Goal: Task Accomplishment & Management: Use online tool/utility

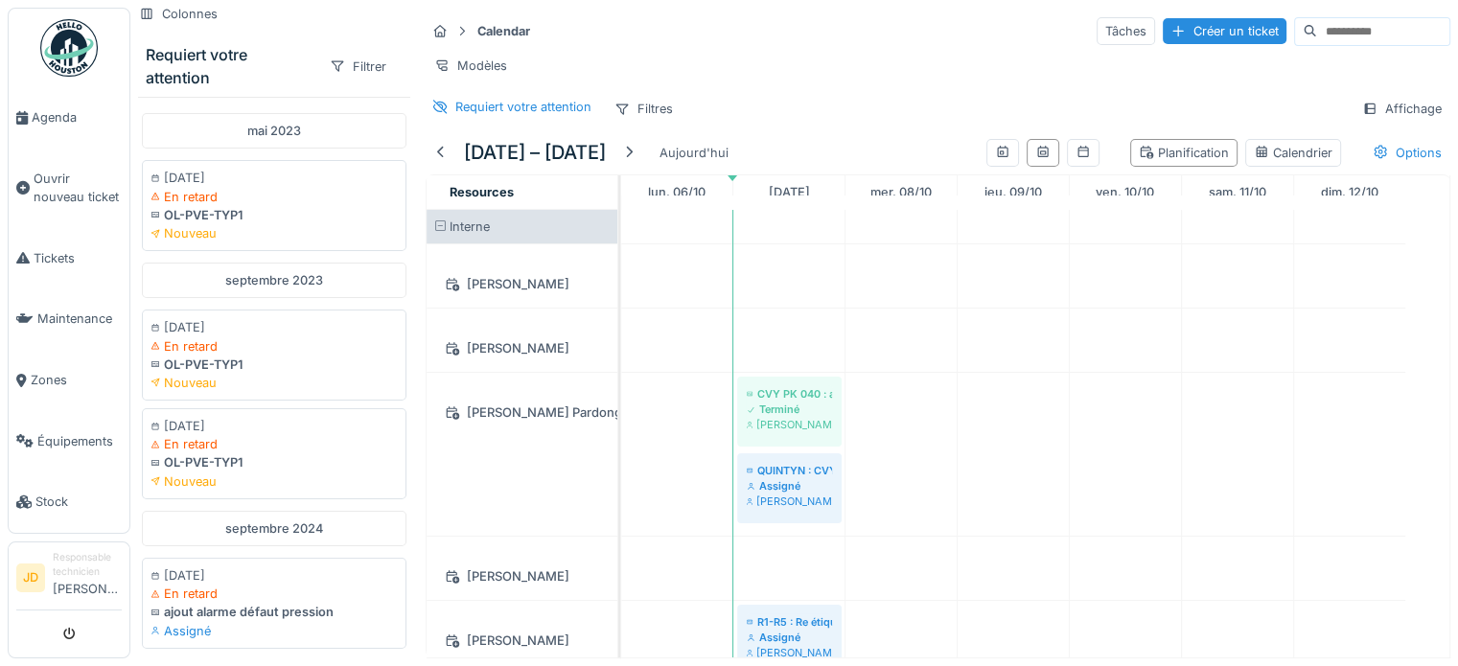
scroll to position [479, 0]
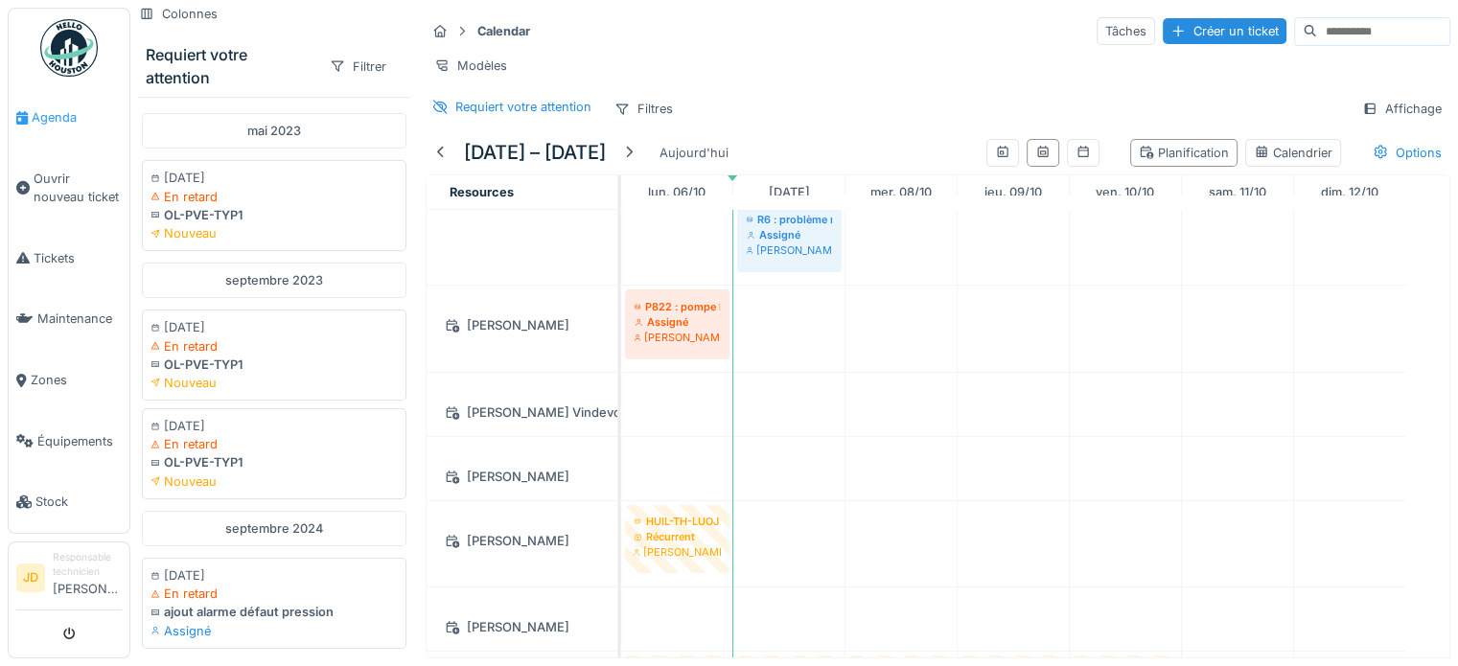
click at [43, 123] on span "Agenda" at bounding box center [77, 117] width 90 height 18
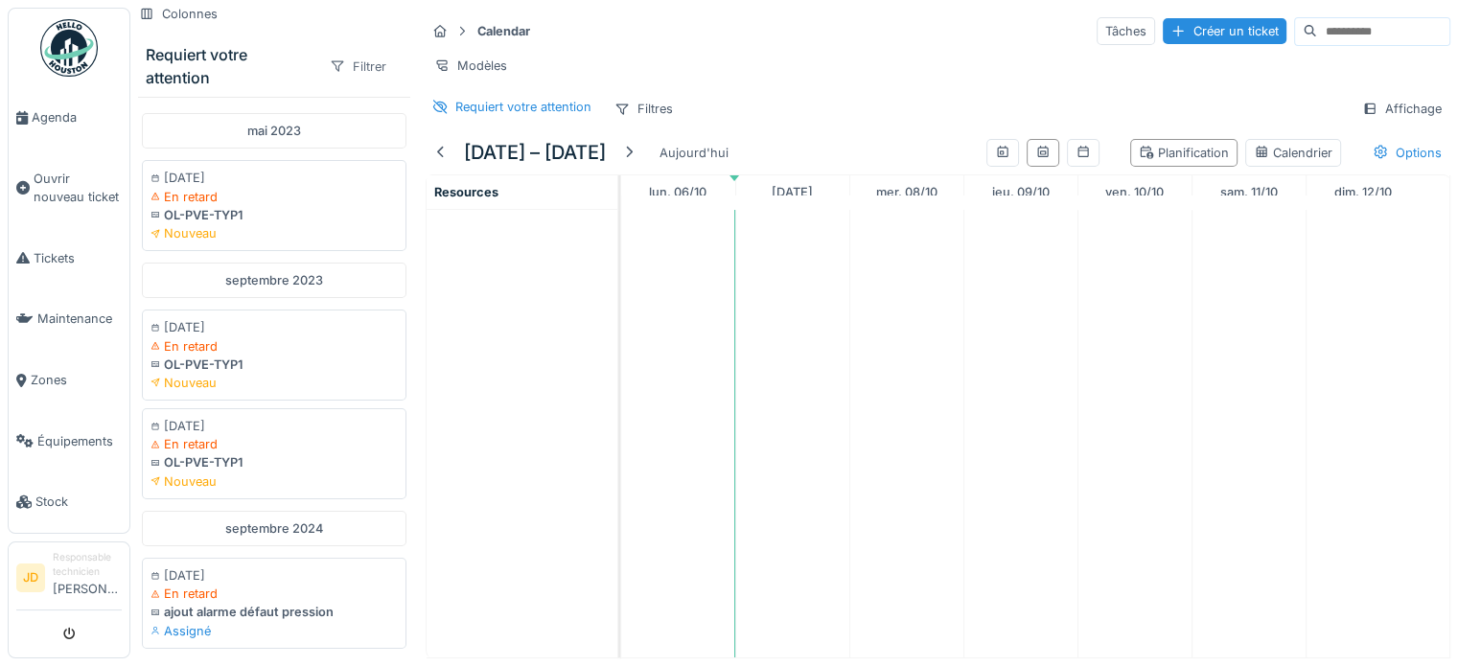
click at [360, 58] on div "Filtrer" at bounding box center [358, 67] width 74 height 28
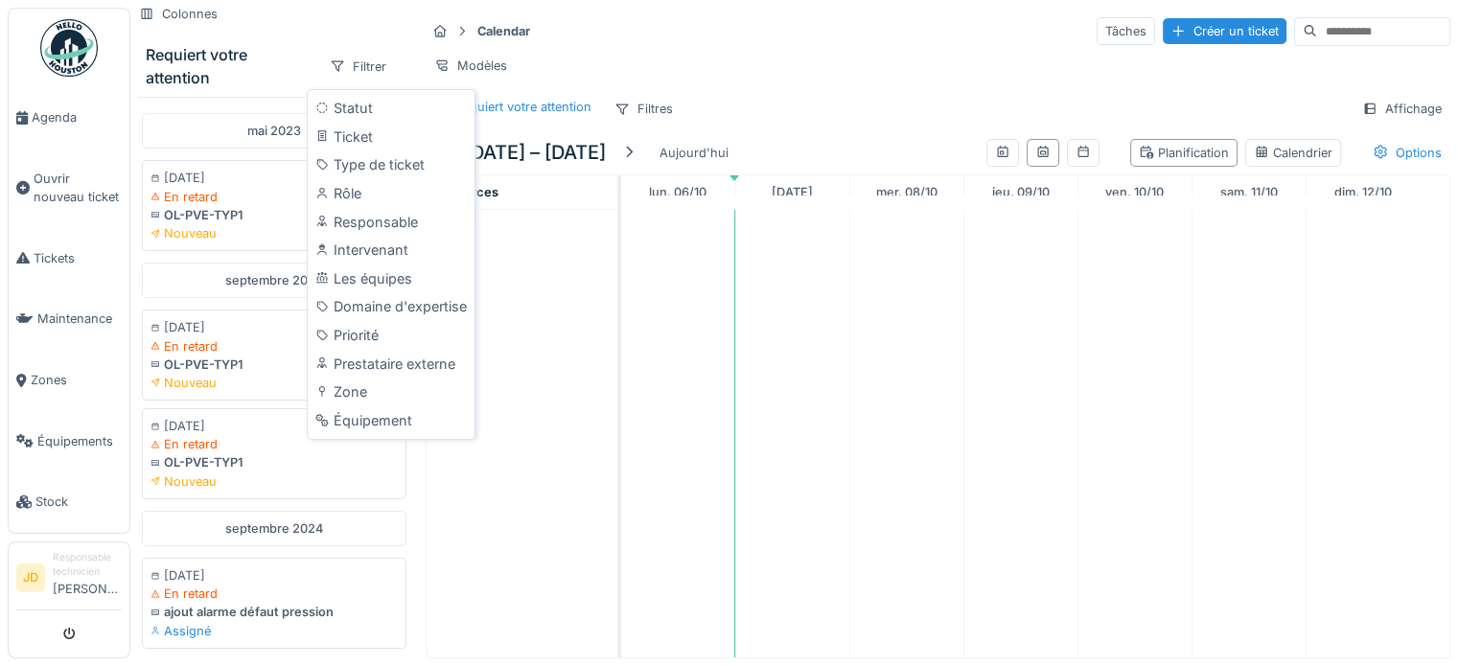
click at [280, 45] on div "Requiert votre attention" at bounding box center [230, 66] width 168 height 46
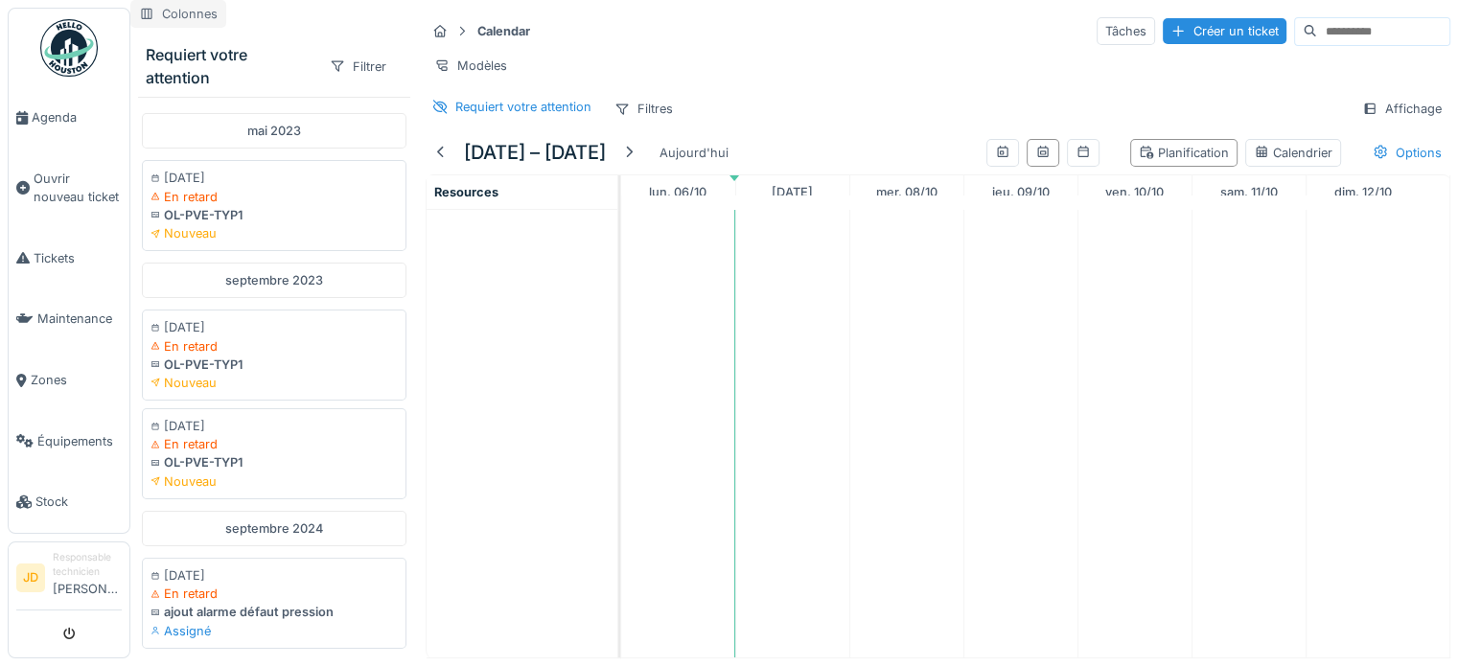
click at [165, 9] on div "Colonnes" at bounding box center [178, 14] width 96 height 28
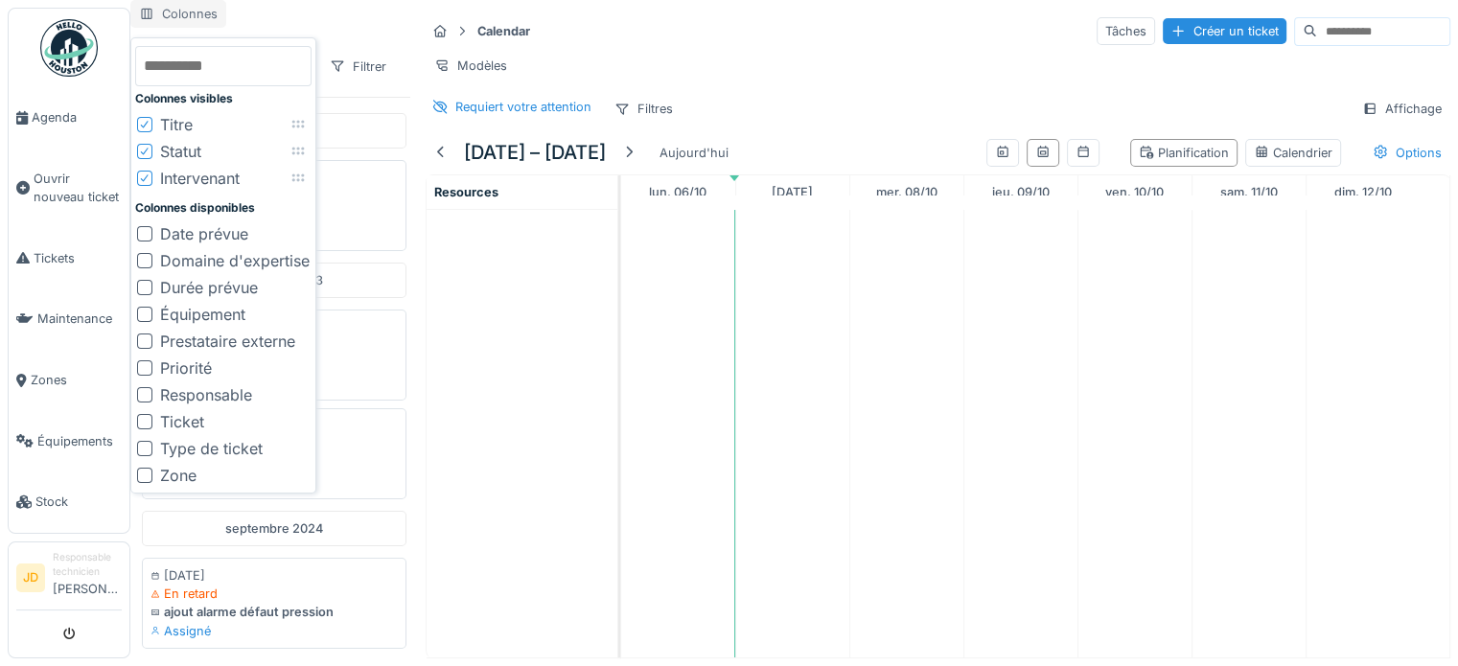
click at [165, 9] on div "Colonnes" at bounding box center [178, 14] width 96 height 28
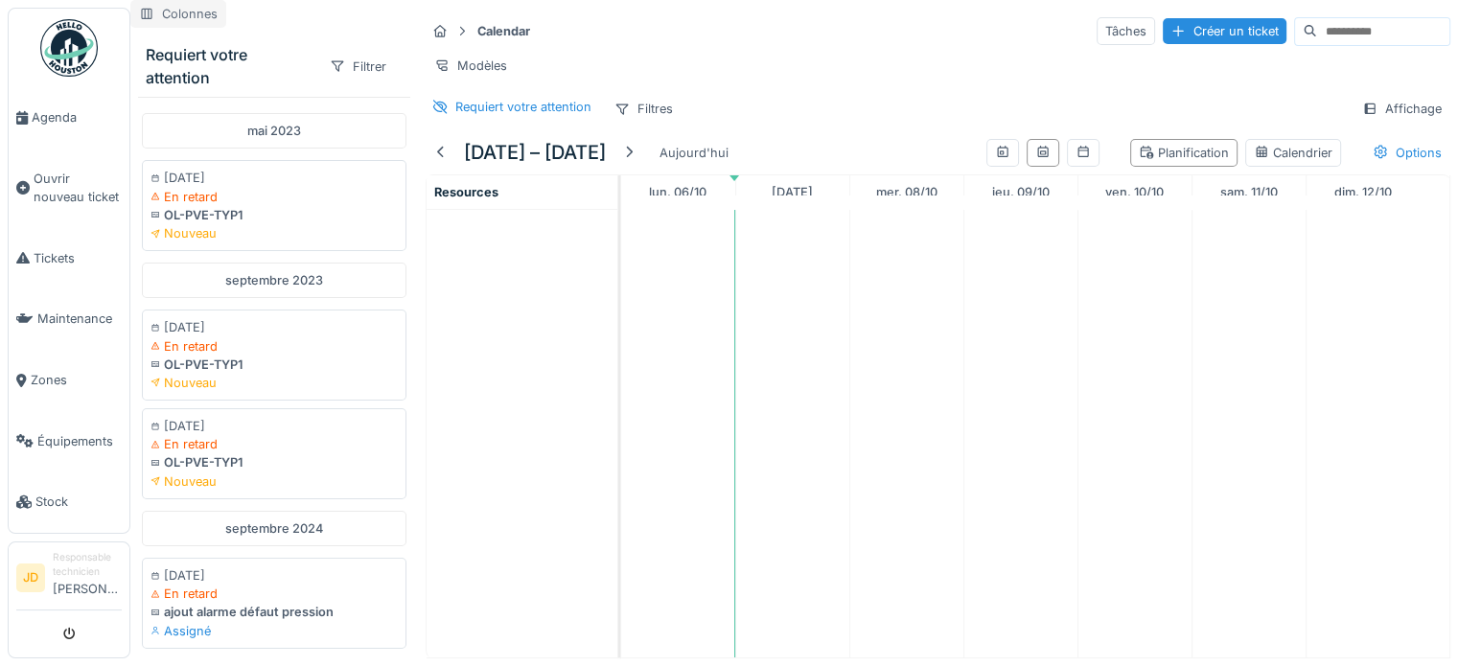
click at [176, 11] on div "Colonnes" at bounding box center [178, 14] width 96 height 28
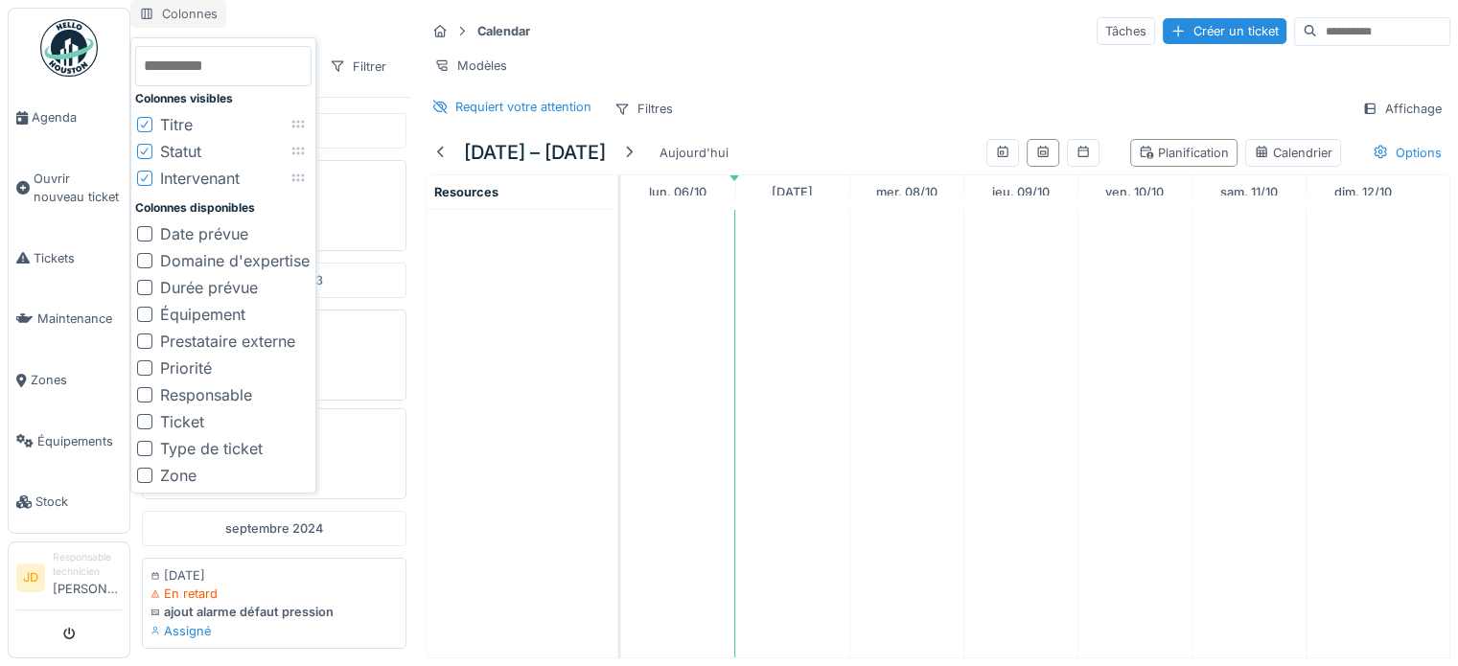
click at [176, 11] on div "Colonnes" at bounding box center [178, 14] width 96 height 28
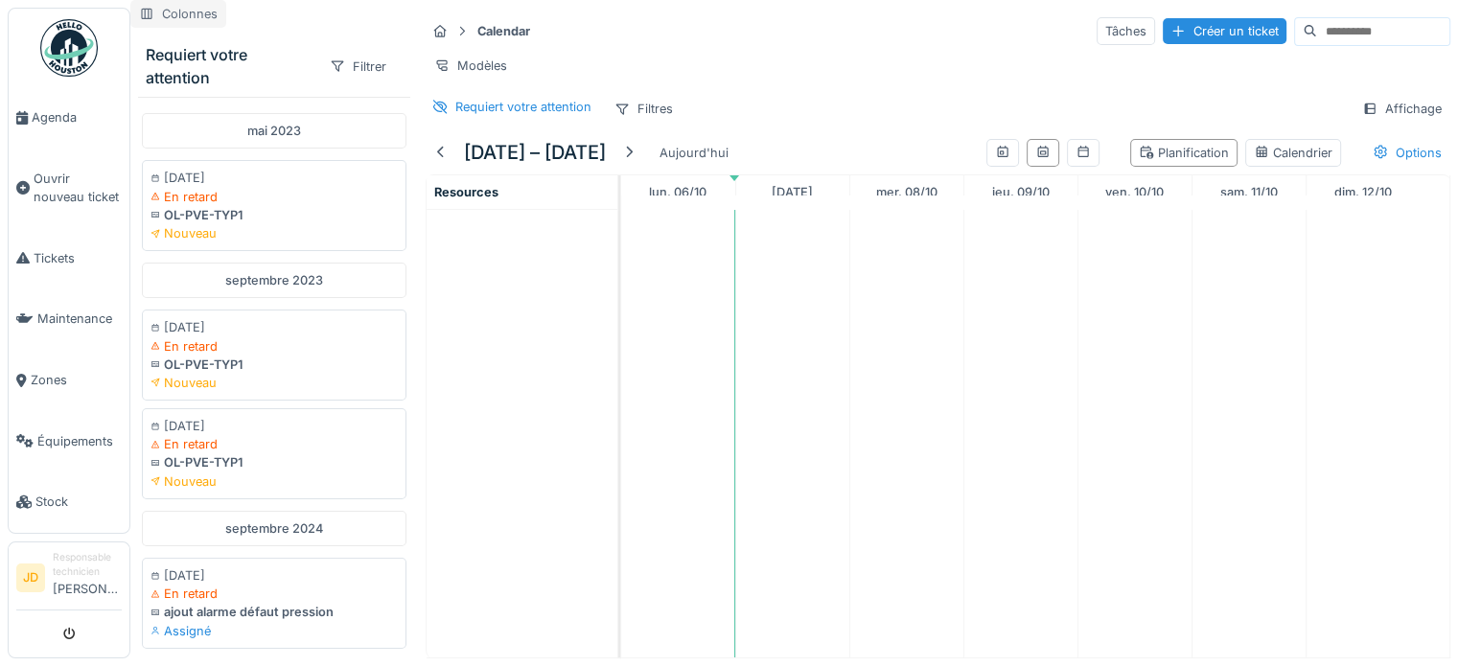
click at [168, 5] on div "Colonnes" at bounding box center [178, 14] width 96 height 28
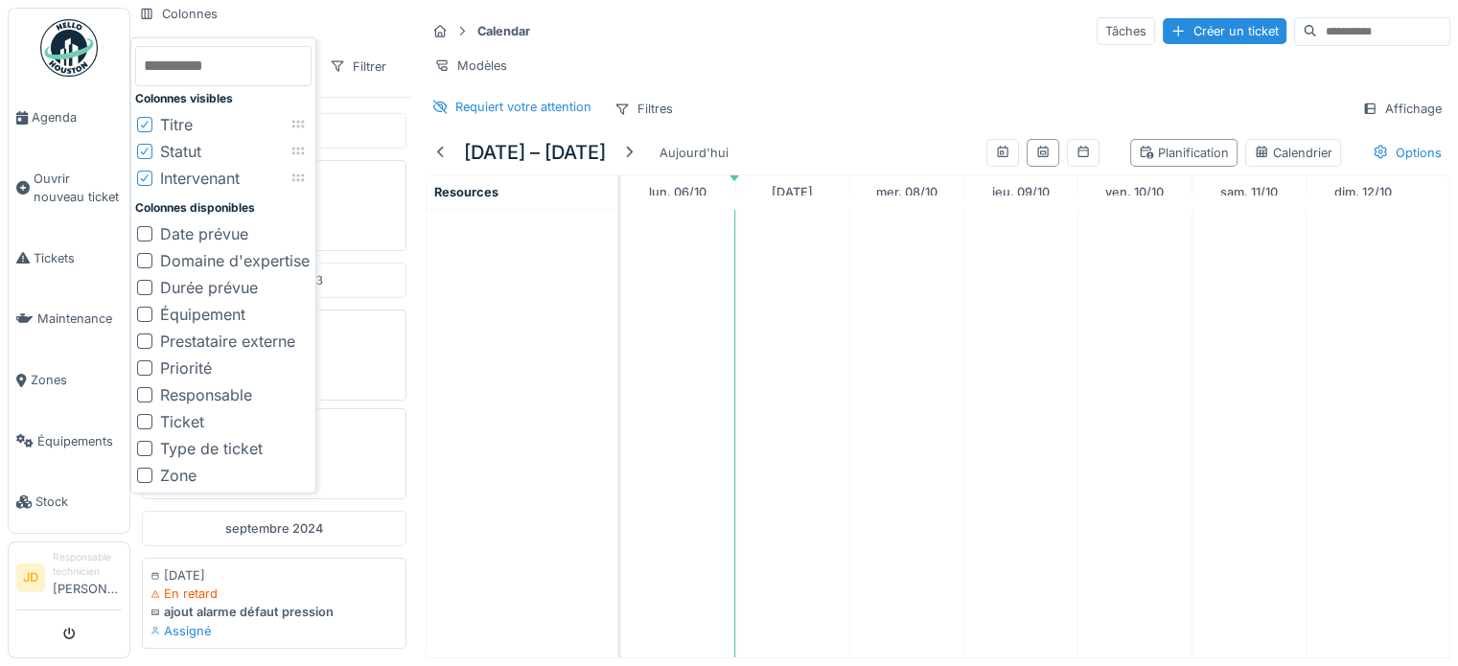
click at [142, 181] on icon at bounding box center [145, 178] width 12 height 10
click at [142, 151] on icon at bounding box center [145, 152] width 12 height 10
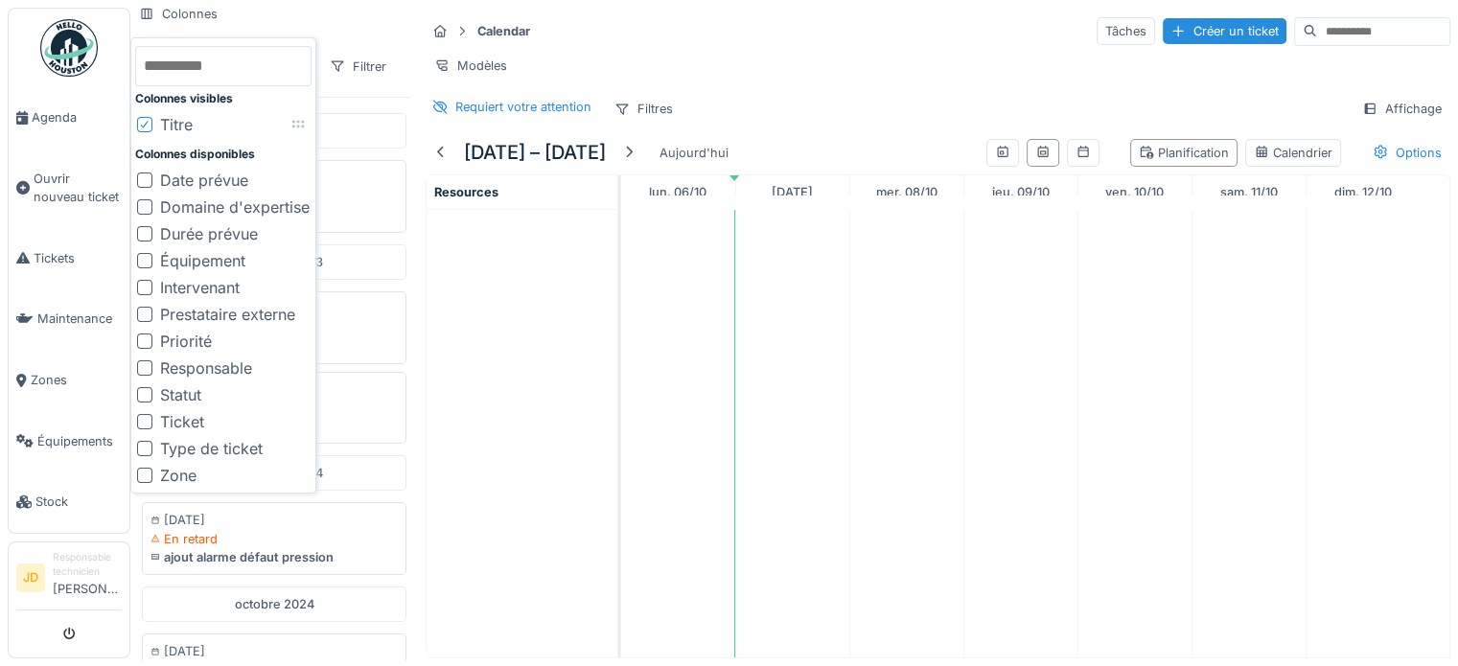
click at [146, 124] on icon at bounding box center [145, 125] width 8 height 8
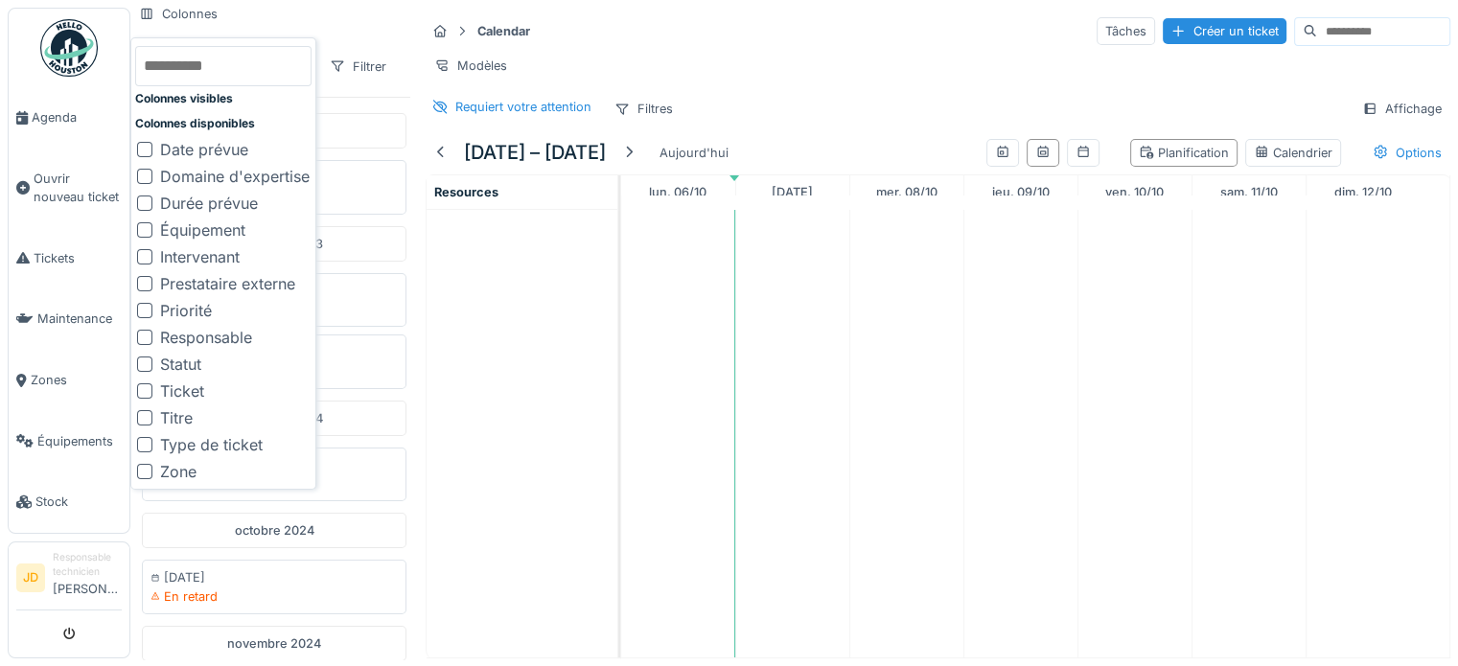
click at [811, 30] on div "Calendar Tâches Créer un ticket" at bounding box center [938, 31] width 1025 height 32
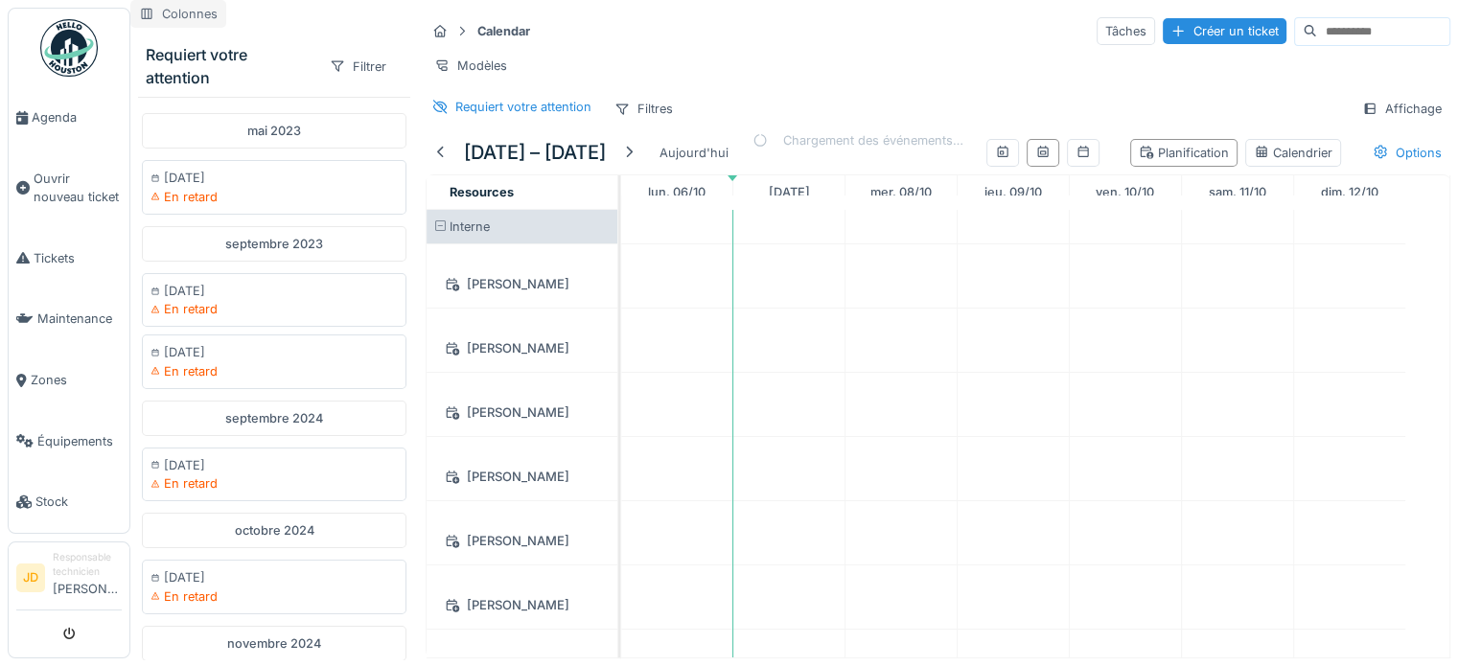
click at [181, 10] on div "Colonnes" at bounding box center [178, 14] width 96 height 28
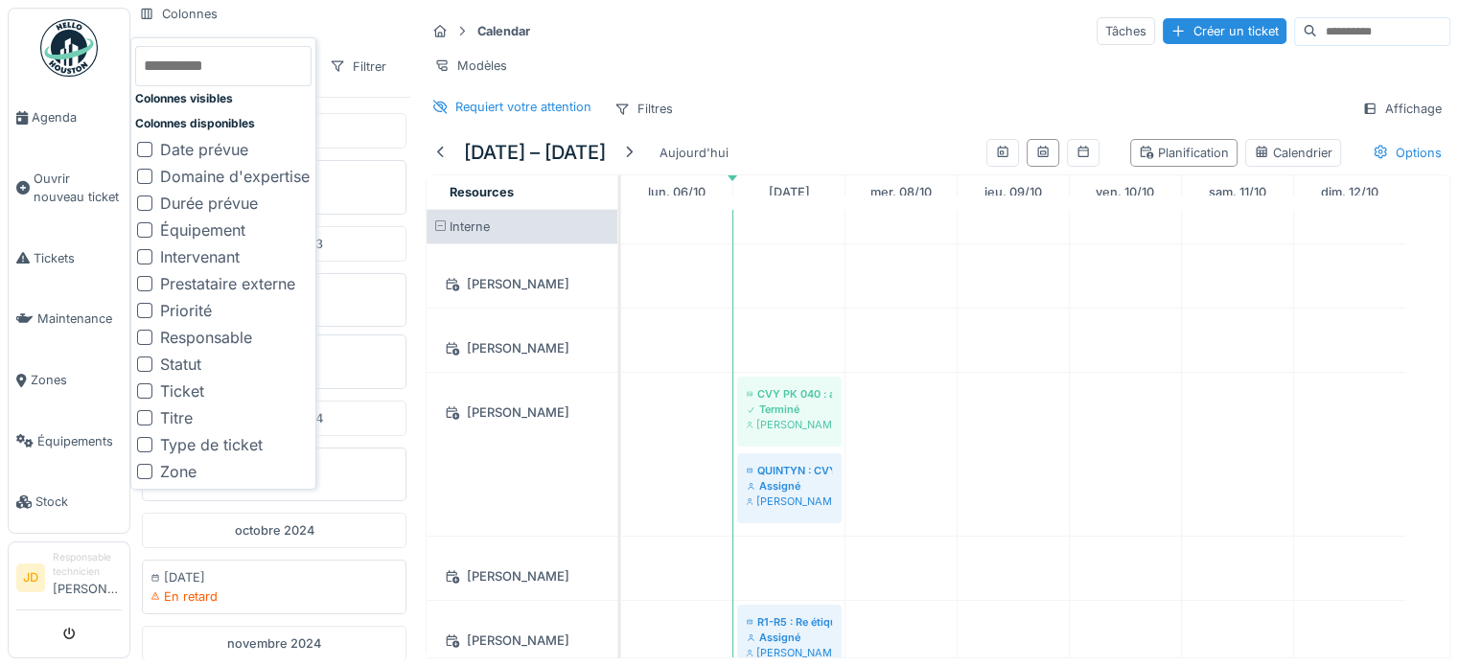
click at [368, 11] on div "Colonnes Requiert votre attention Filtrer mai 2023 01/05/2023 En retard septemb…" at bounding box center [274, 329] width 288 height 659
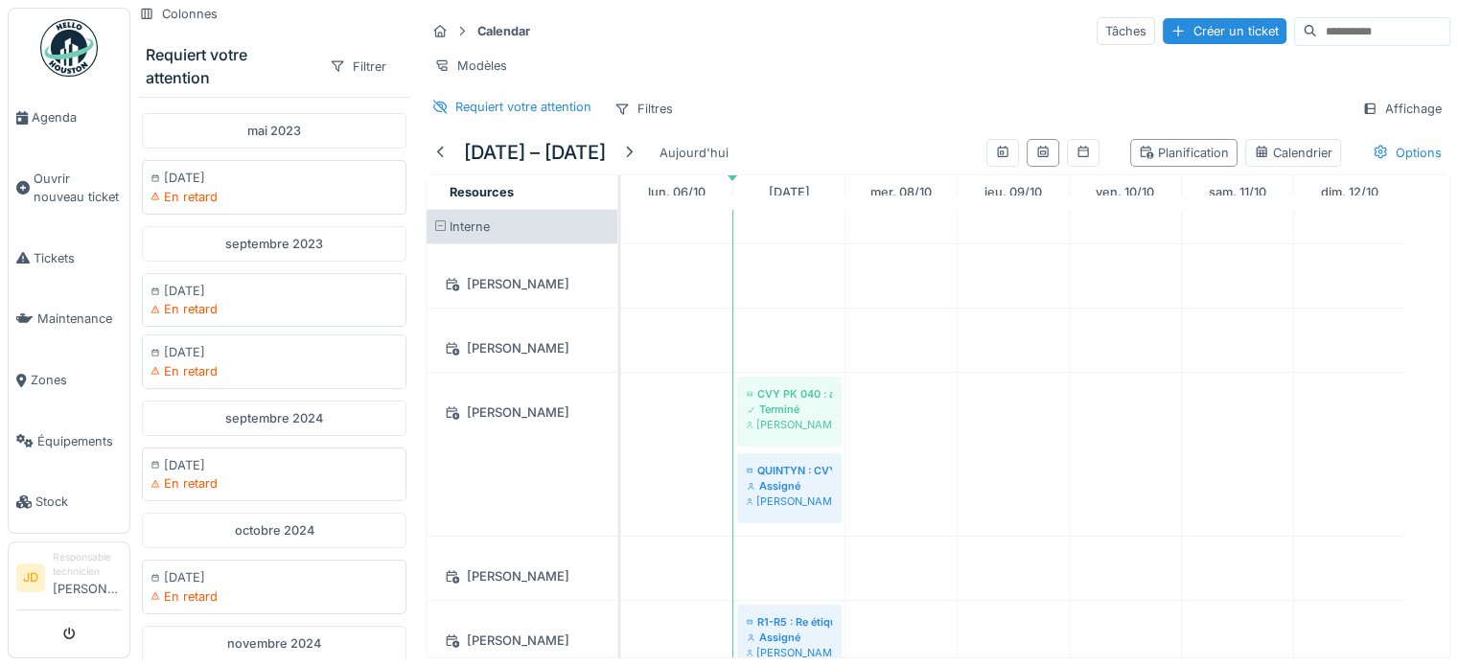
click at [169, 68] on div "Requiert votre attention" at bounding box center [230, 66] width 168 height 46
click at [170, 68] on div "Requiert votre attention" at bounding box center [230, 66] width 168 height 46
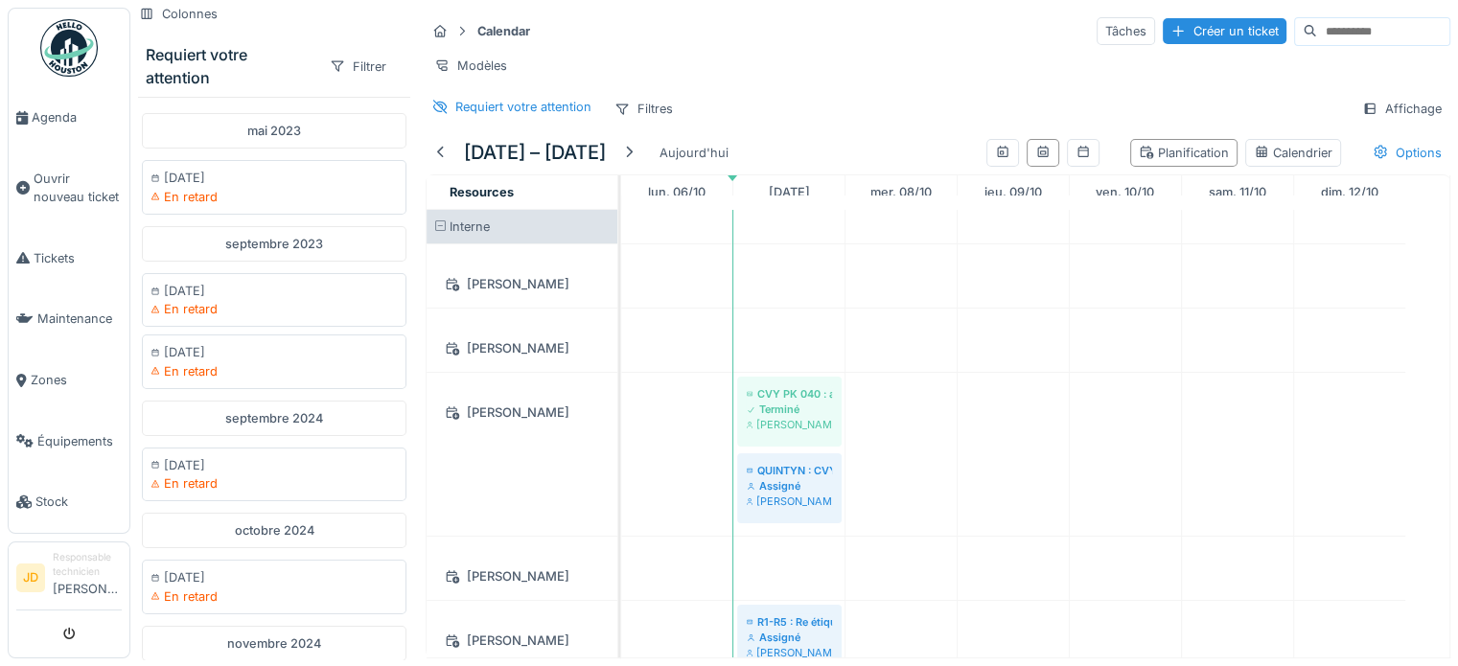
drag, startPoint x: 322, startPoint y: 30, endPoint x: 275, endPoint y: 48, distance: 50.4
click at [275, 48] on div "Requiert votre attention" at bounding box center [230, 66] width 168 height 46
click at [54, 99] on link "Agenda" at bounding box center [69, 117] width 121 height 61
click at [338, 61] on div "Filtrer" at bounding box center [358, 67] width 74 height 28
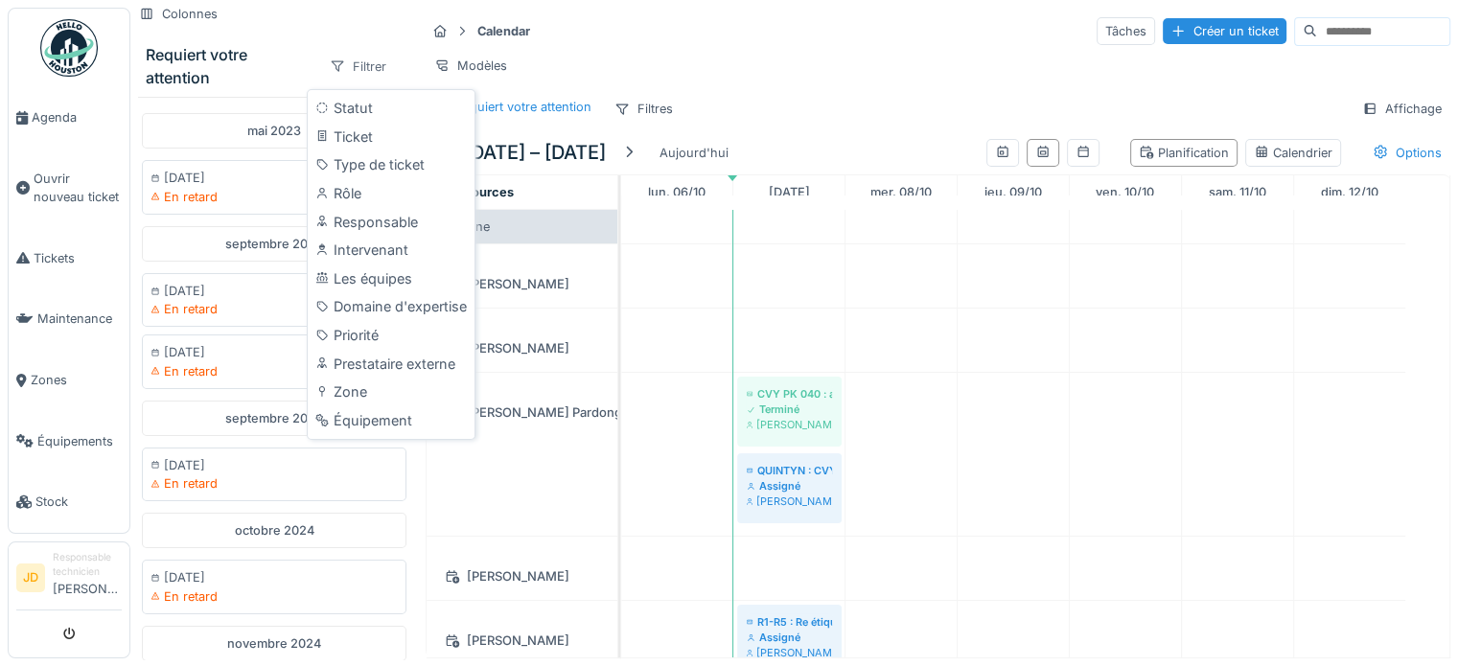
click at [338, 61] on div "Filtrer" at bounding box center [358, 67] width 74 height 28
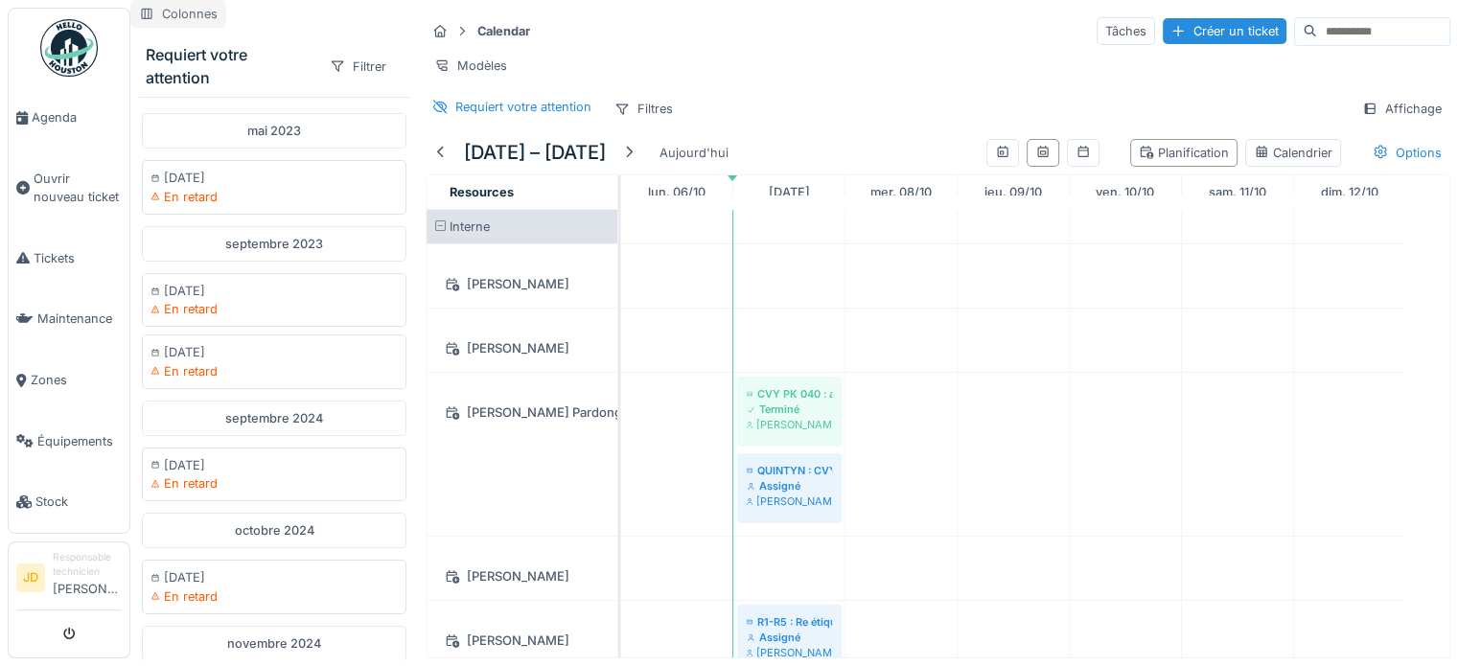
click at [144, 21] on div at bounding box center [146, 14] width 15 height 18
click at [645, 39] on div "Calendar Tâches Créer un ticket" at bounding box center [938, 31] width 1025 height 32
click at [436, 27] on icon at bounding box center [439, 31] width 15 height 12
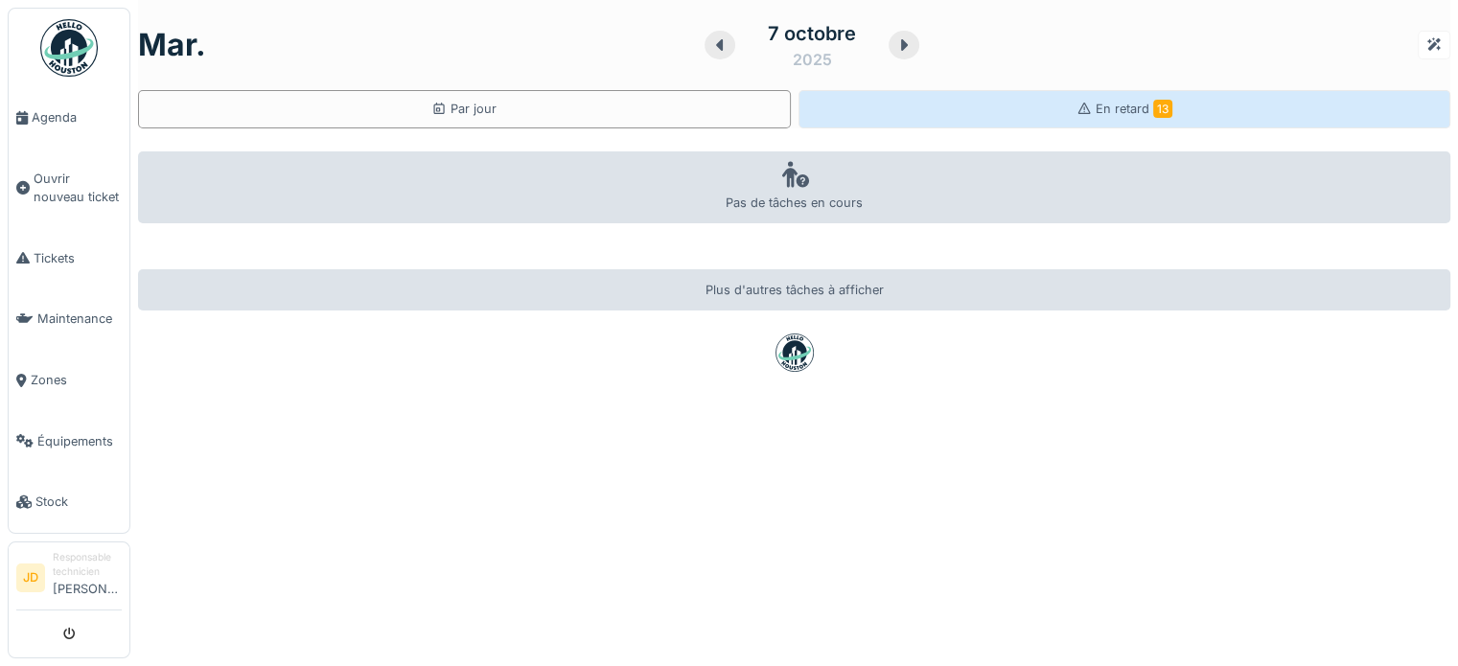
click at [886, 117] on div "En retard 13" at bounding box center [1124, 109] width 653 height 38
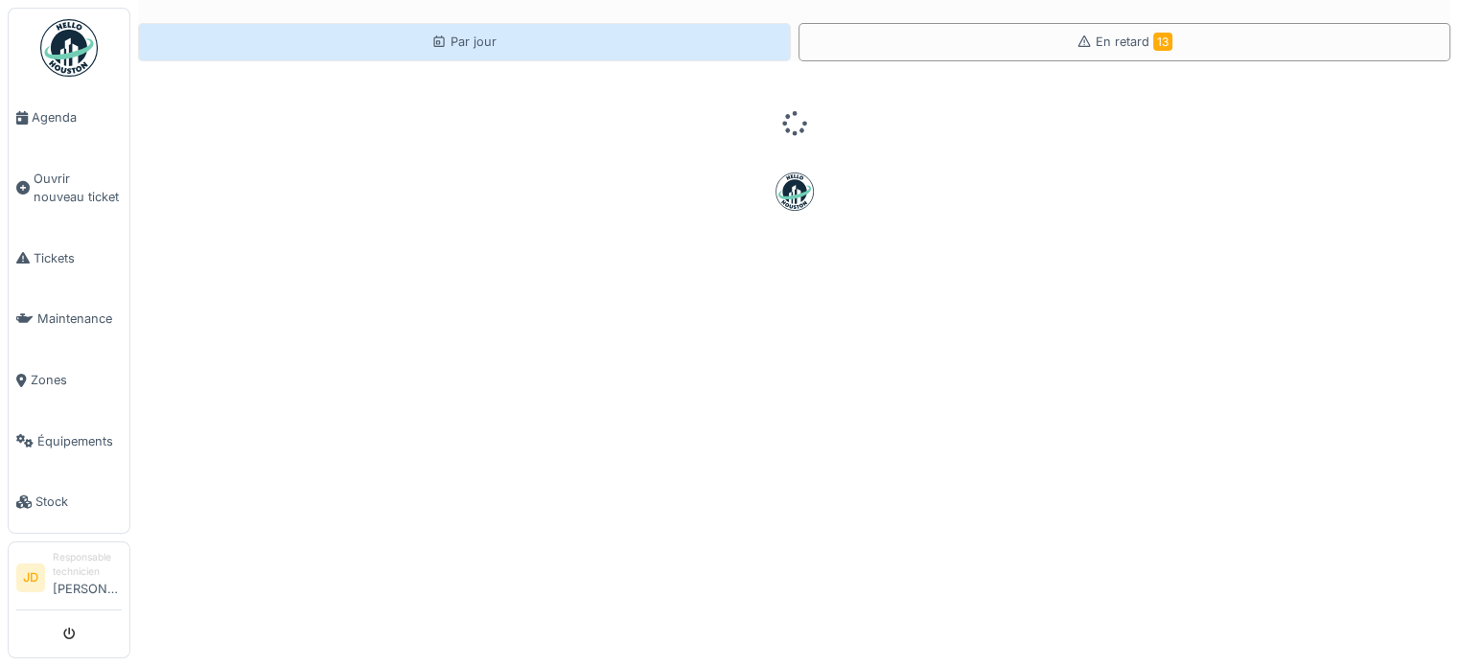
click at [556, 35] on div "Par jour" at bounding box center [464, 42] width 653 height 38
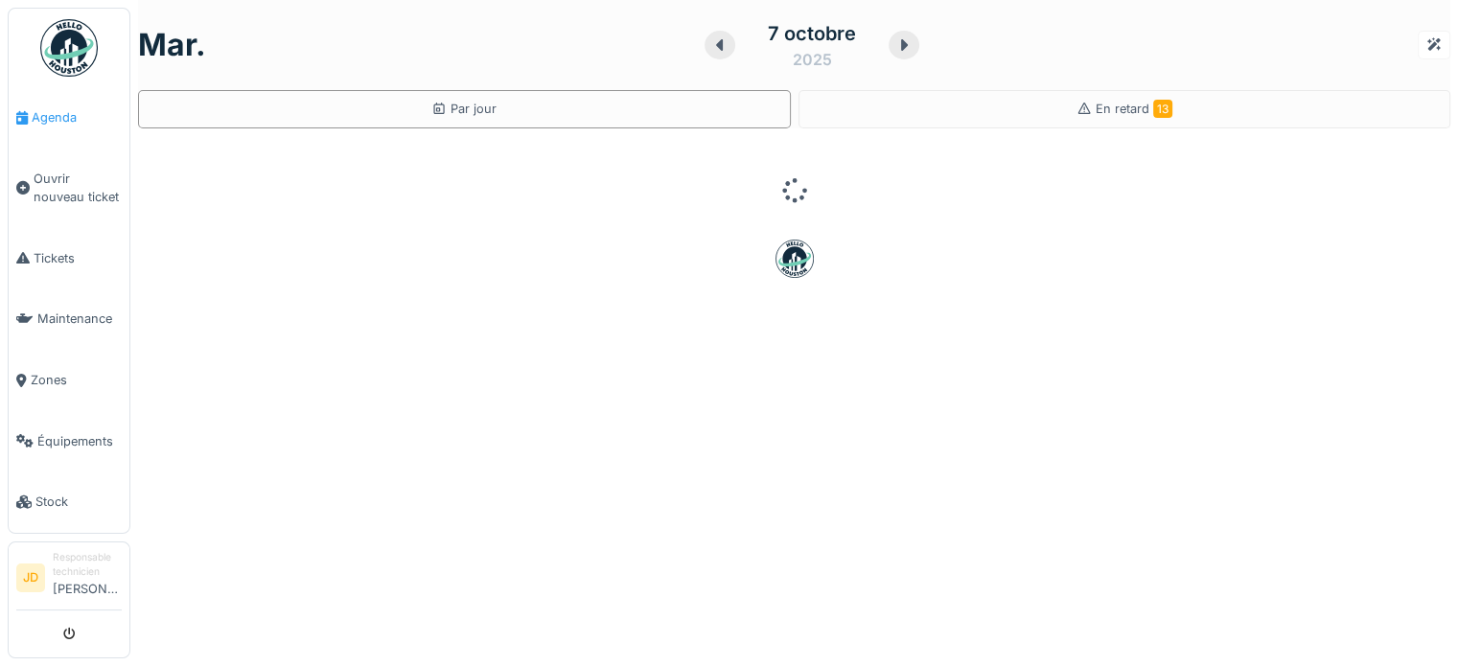
click at [54, 122] on span "Agenda" at bounding box center [77, 117] width 90 height 18
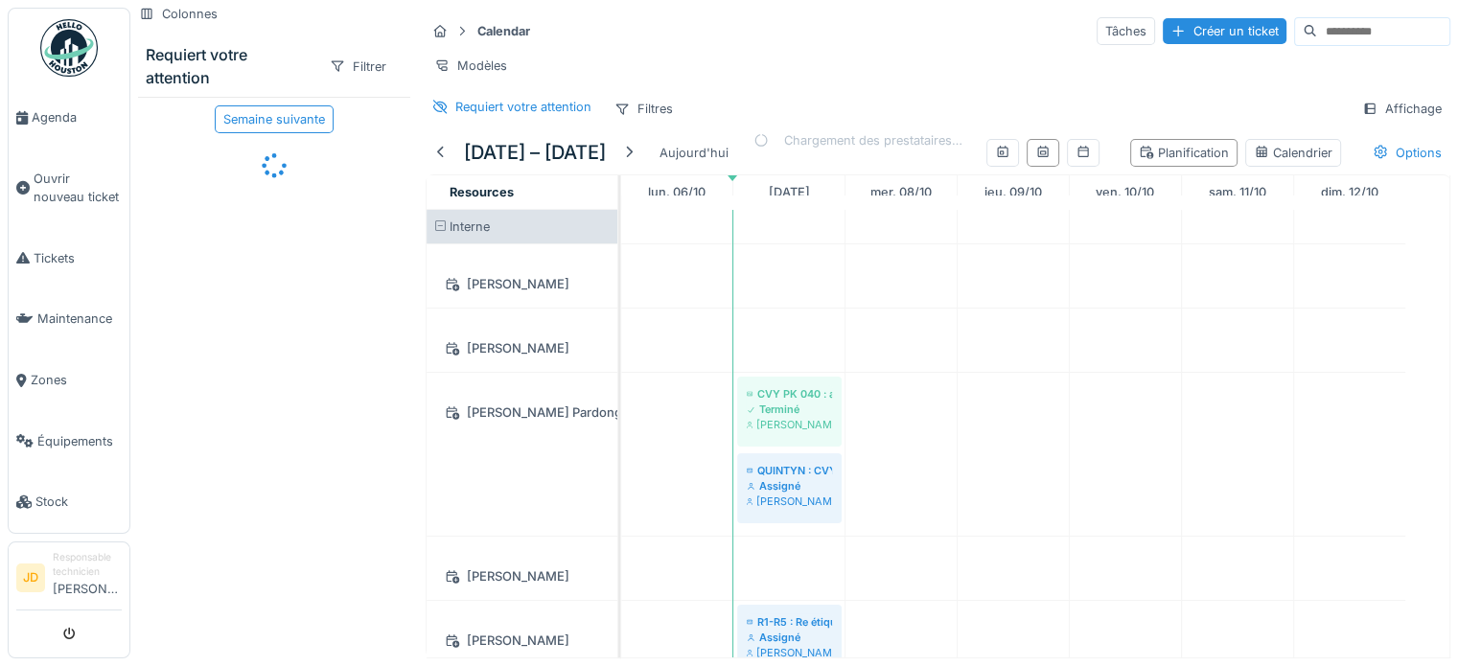
click at [499, 31] on strong "Calendar" at bounding box center [504, 31] width 68 height 18
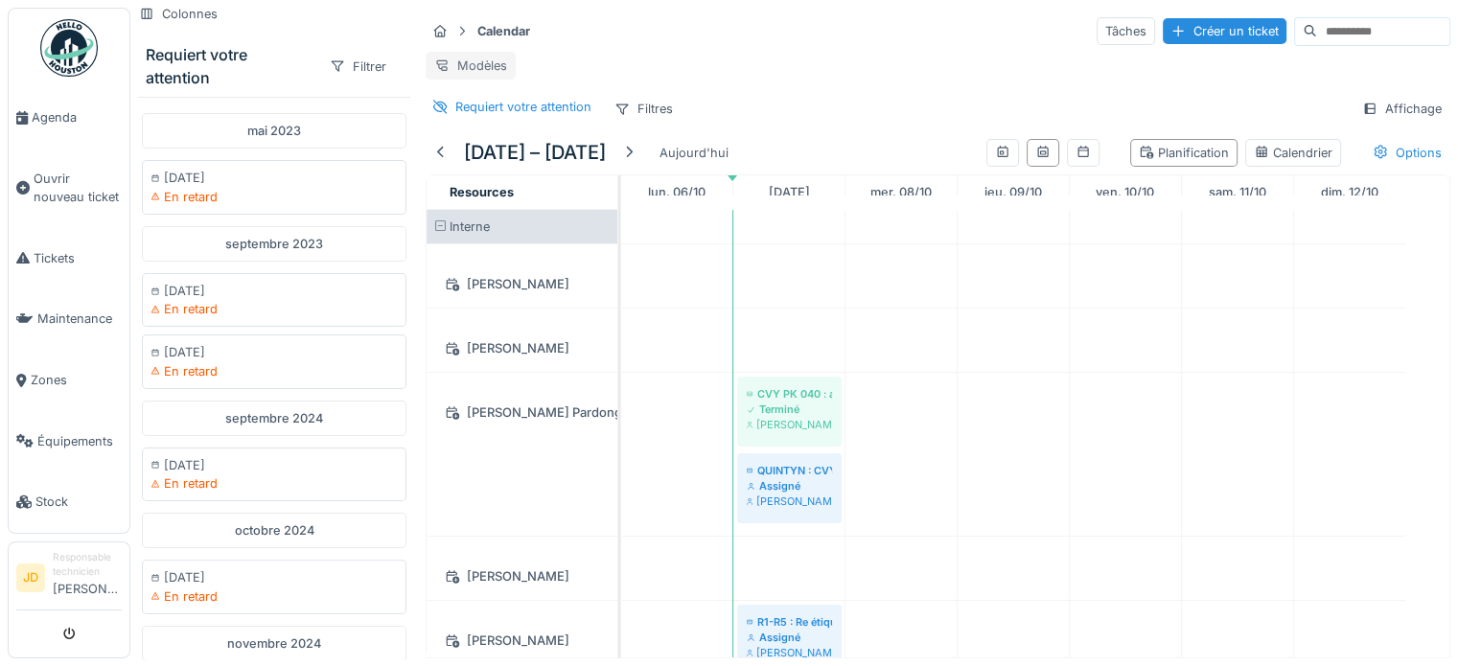
click at [447, 68] on icon at bounding box center [441, 65] width 11 height 11
click at [785, 70] on div "Modèles" at bounding box center [938, 66] width 1025 height 28
click at [1376, 123] on div "Affichage" at bounding box center [1401, 109] width 97 height 28
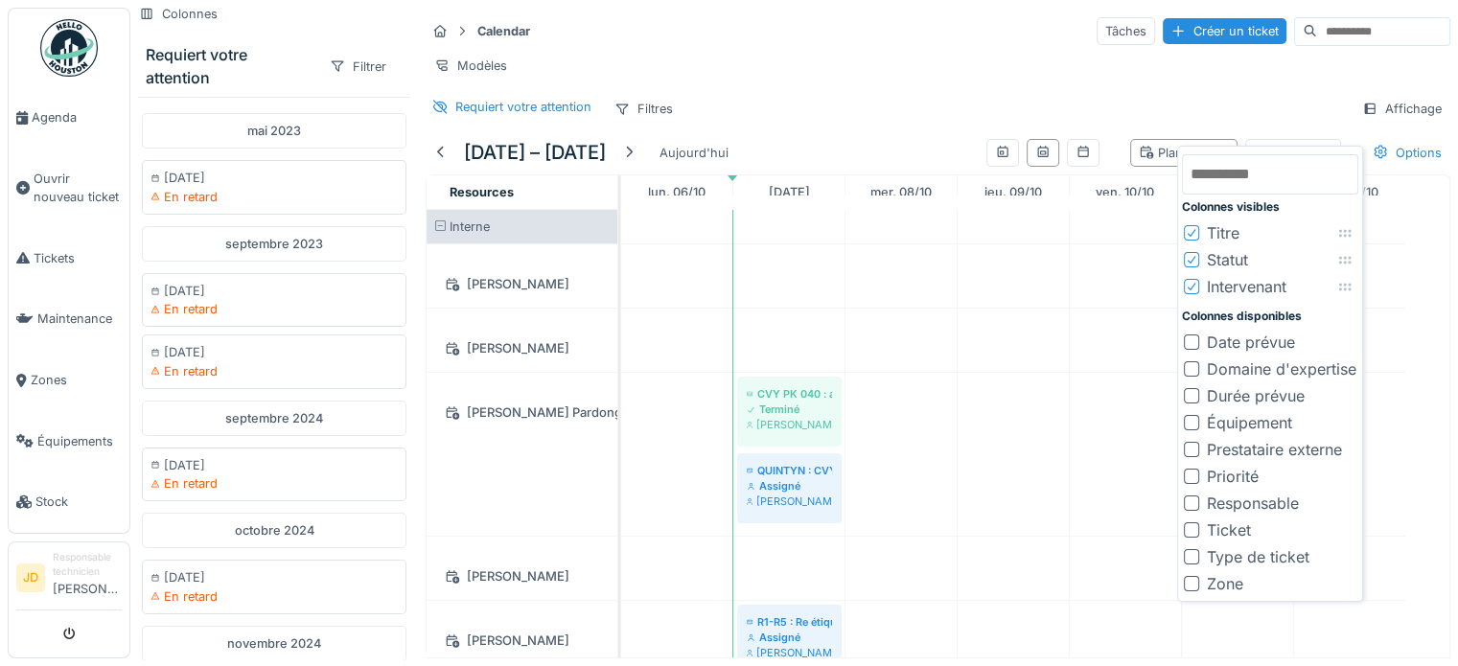
click at [1210, 80] on div "Modèles" at bounding box center [938, 66] width 1025 height 28
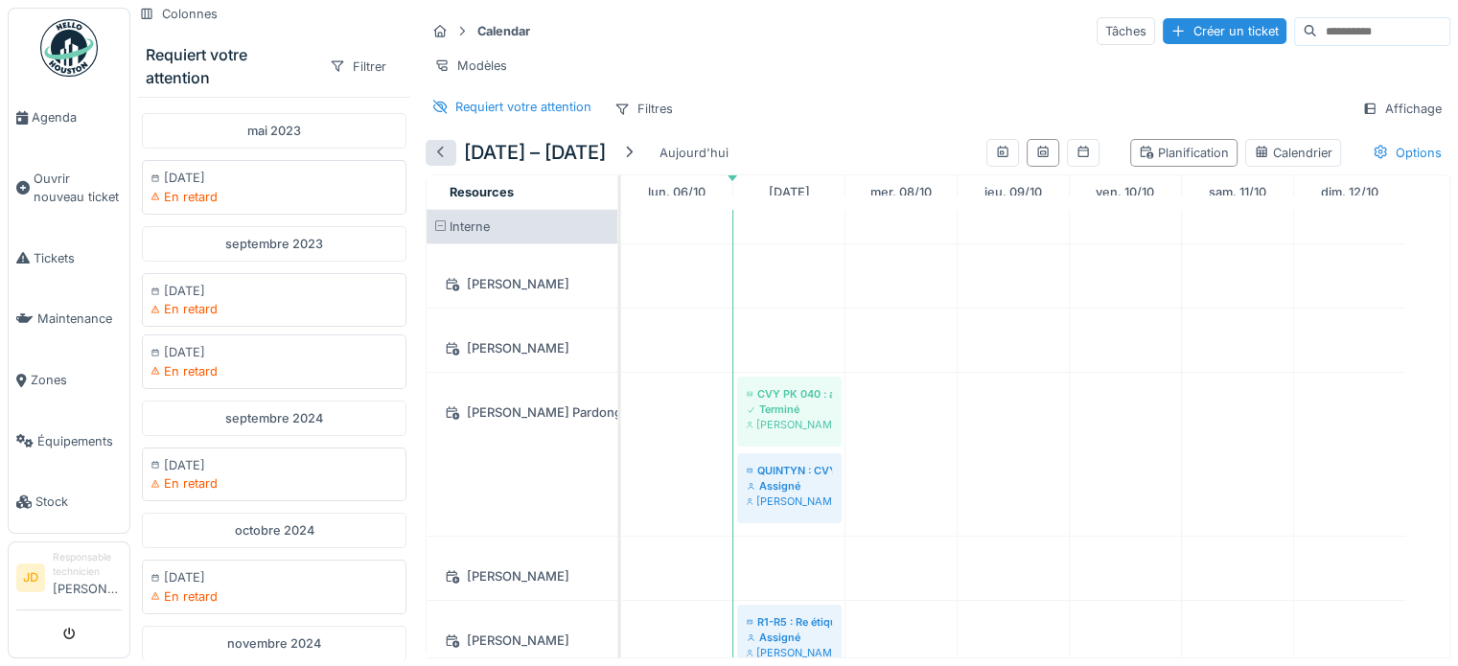
click at [443, 162] on div at bounding box center [440, 153] width 15 height 18
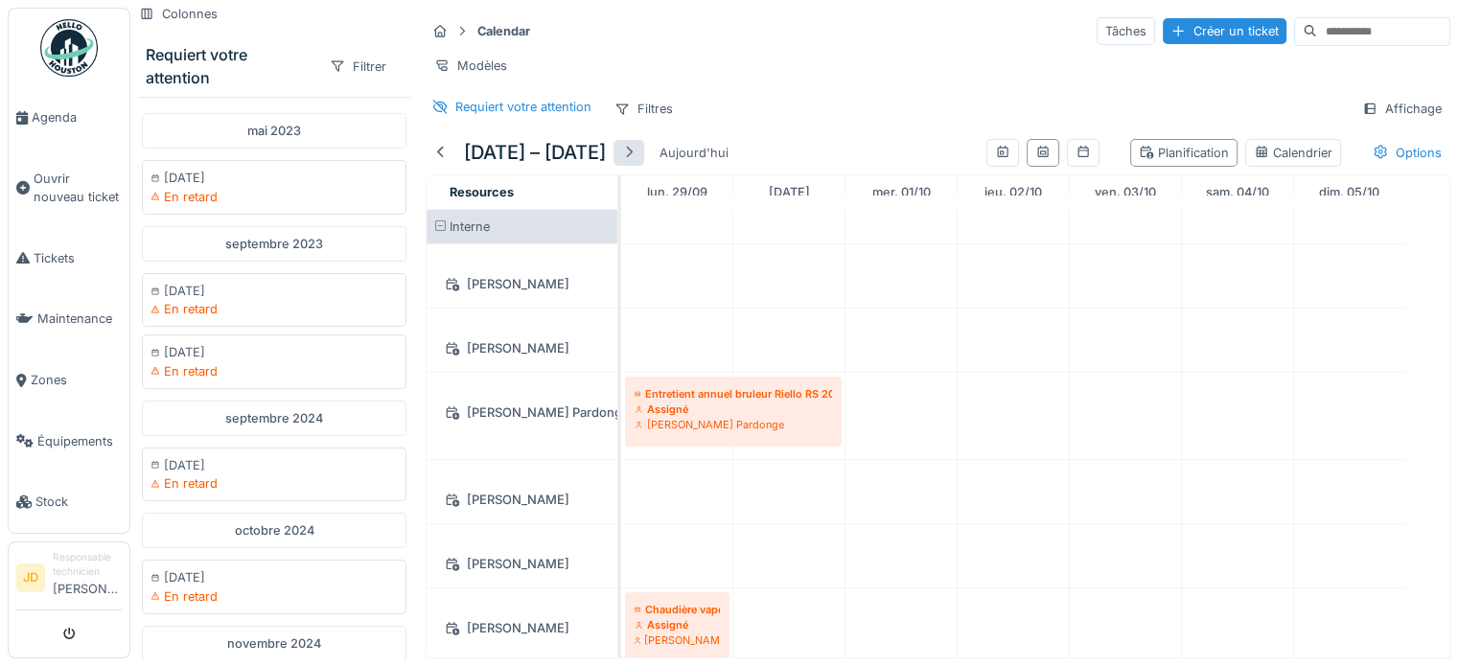
click at [636, 162] on div at bounding box center [628, 153] width 15 height 18
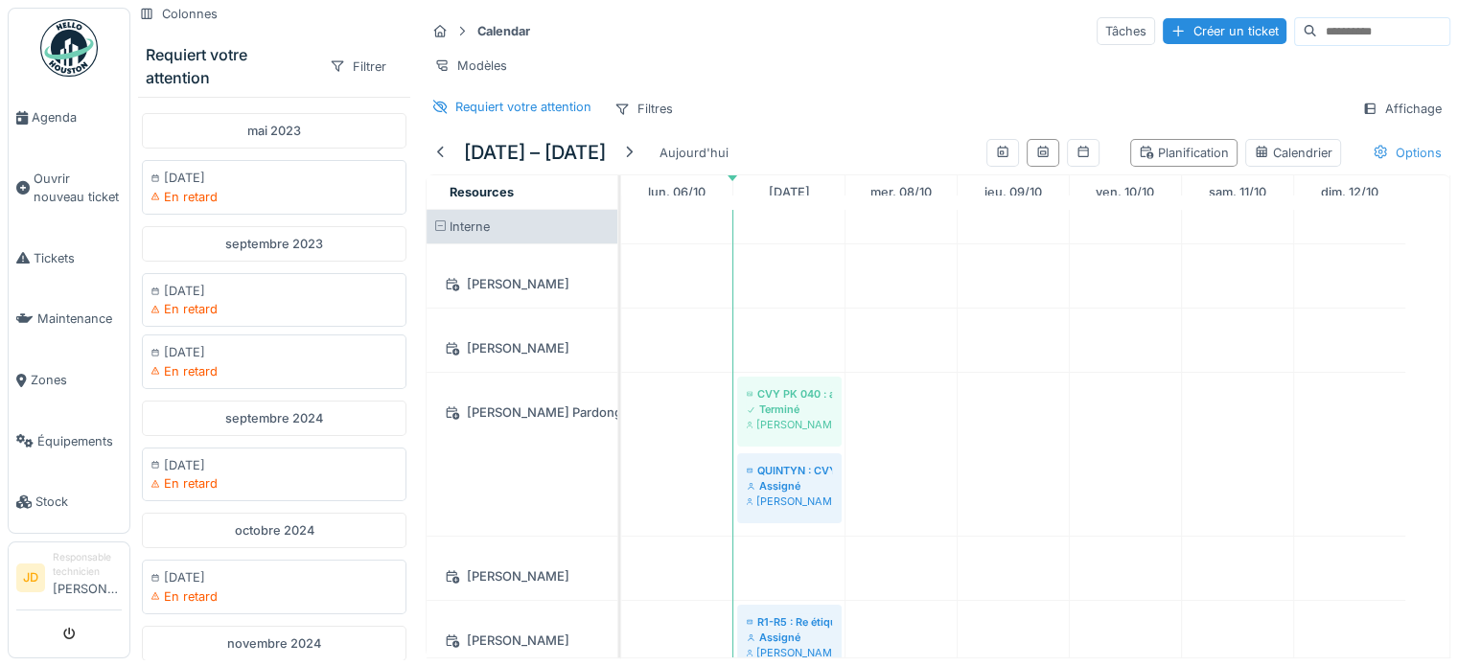
click at [1384, 163] on div "Options" at bounding box center [1407, 153] width 86 height 28
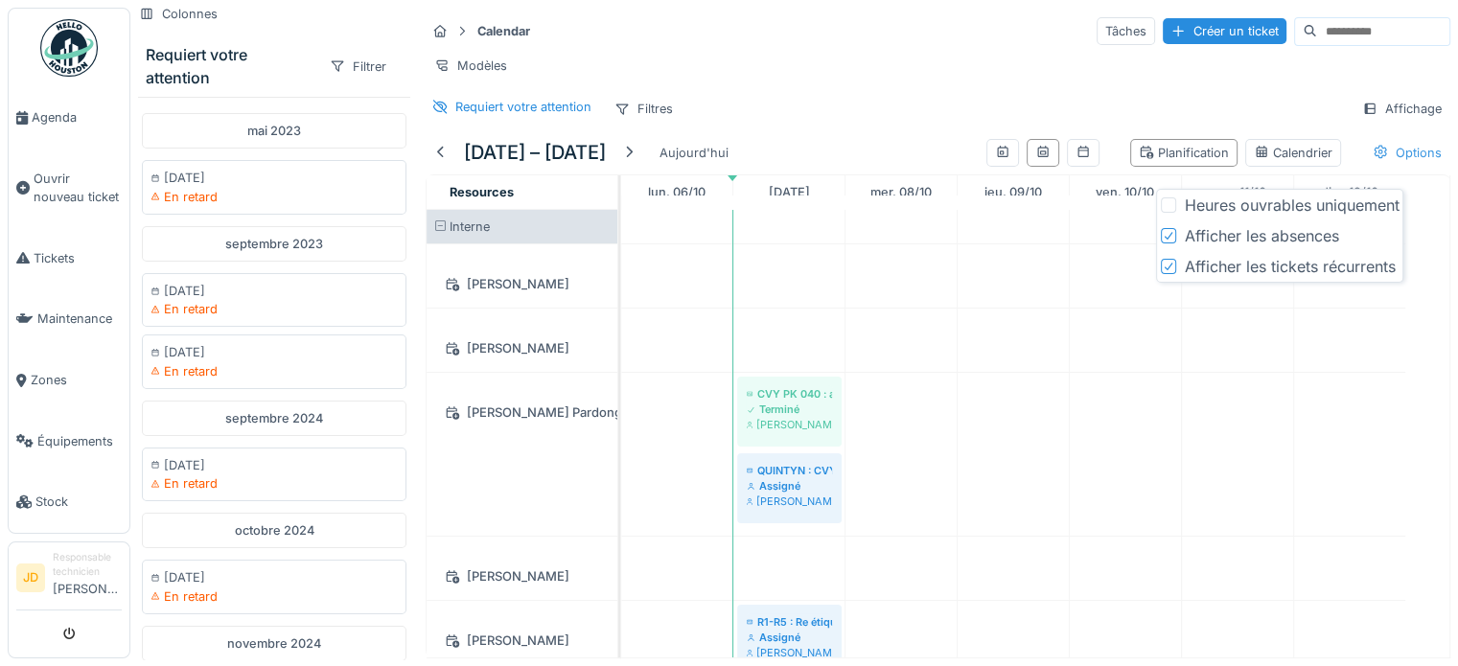
click at [1376, 164] on div "Options" at bounding box center [1407, 153] width 86 height 28
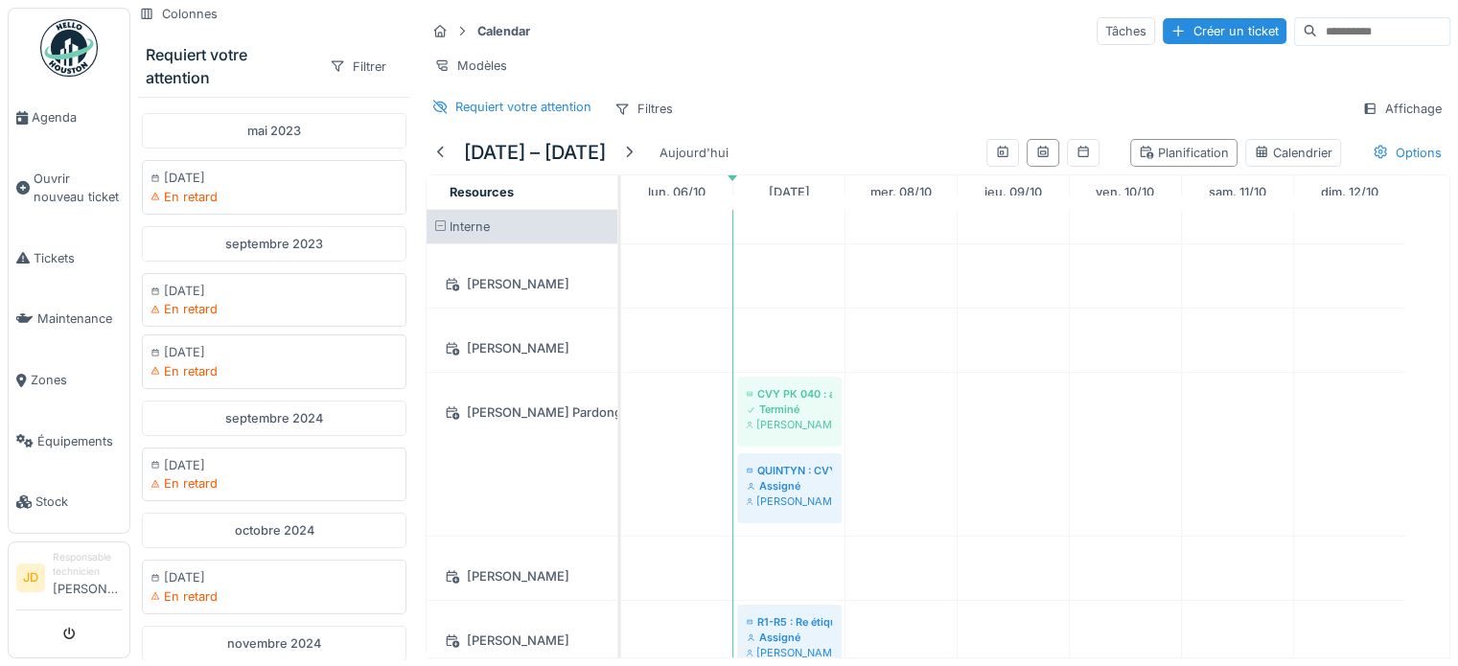
click at [1200, 98] on div "Calendar Tâches Créer un ticket Modèles Requiert votre attention Filtres Affich…" at bounding box center [938, 70] width 1040 height 124
click at [1253, 123] on div "Requiert votre attention Filtres Affichage" at bounding box center [938, 109] width 1025 height 28
click at [1093, 173] on div "Planification Calendrier Options" at bounding box center [1215, 152] width 472 height 43
click at [499, 116] on div "Requiert votre attention" at bounding box center [523, 107] width 136 height 18
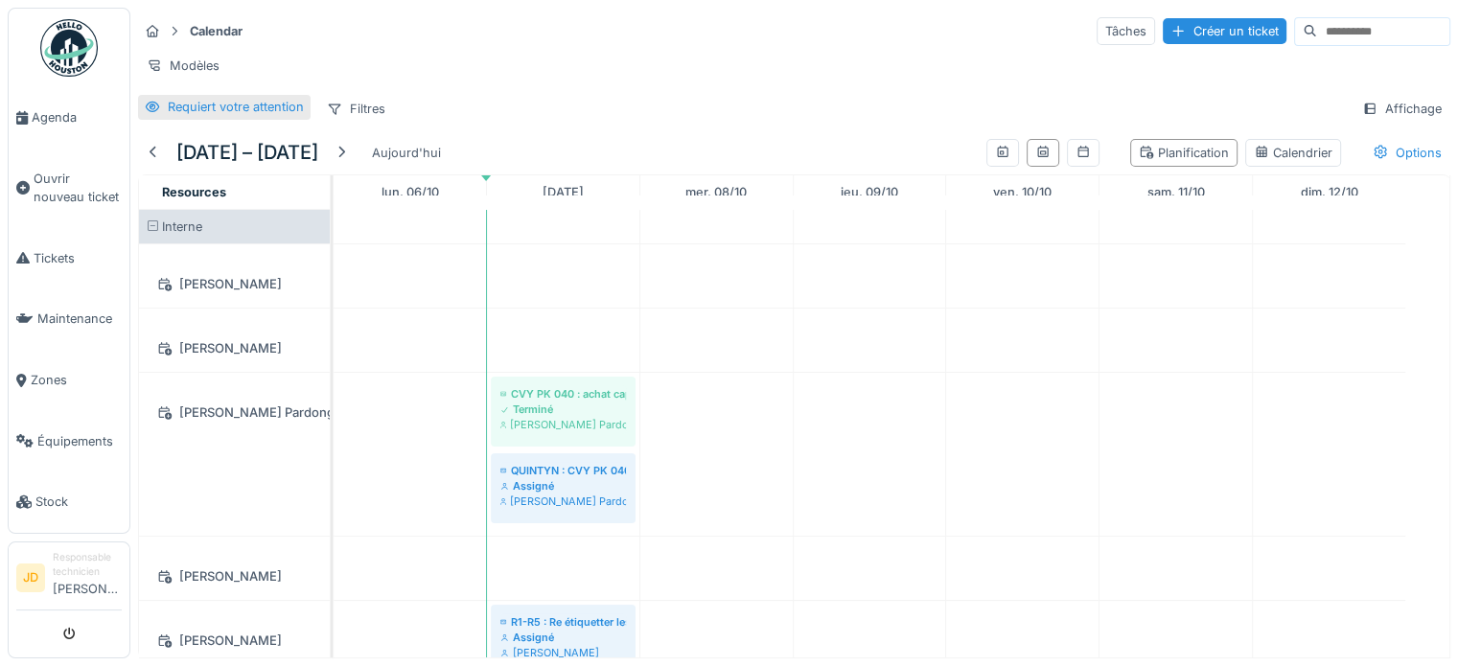
click at [236, 119] on div "Requiert votre attention" at bounding box center [224, 107] width 173 height 24
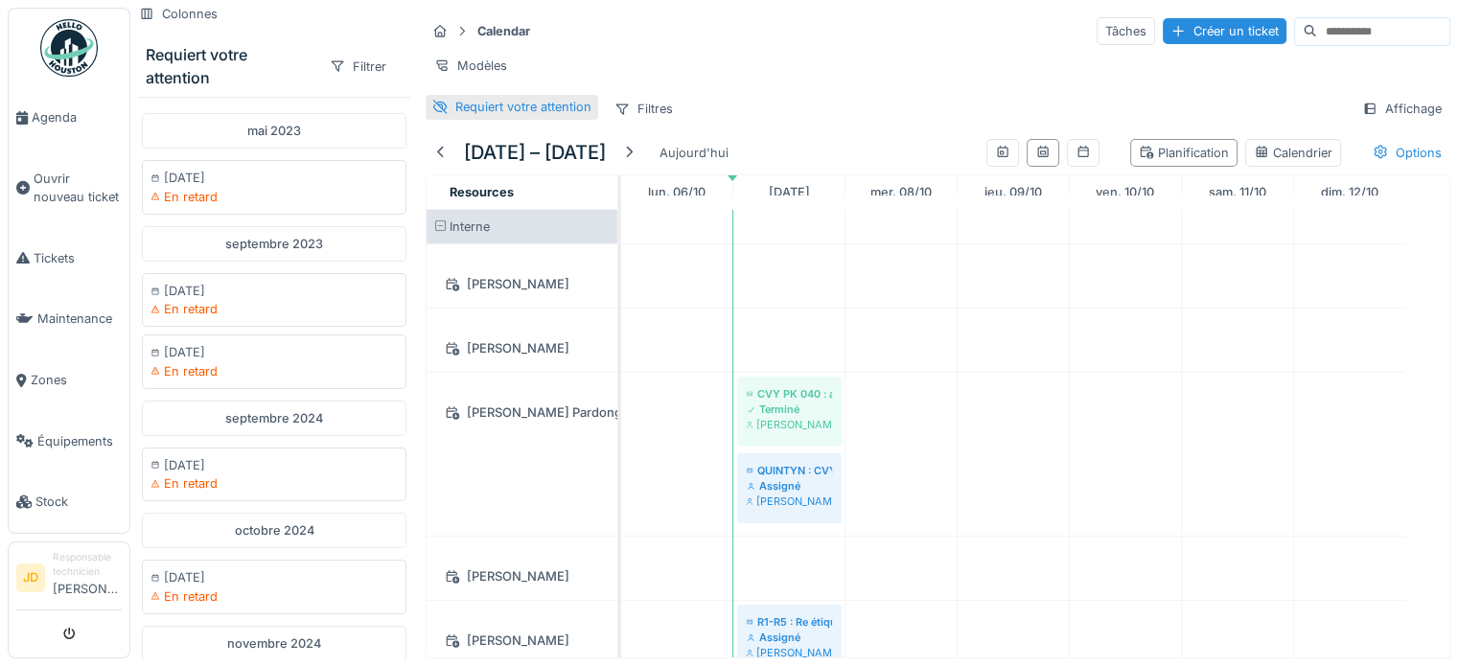
click at [483, 116] on div "Requiert votre attention" at bounding box center [523, 107] width 136 height 18
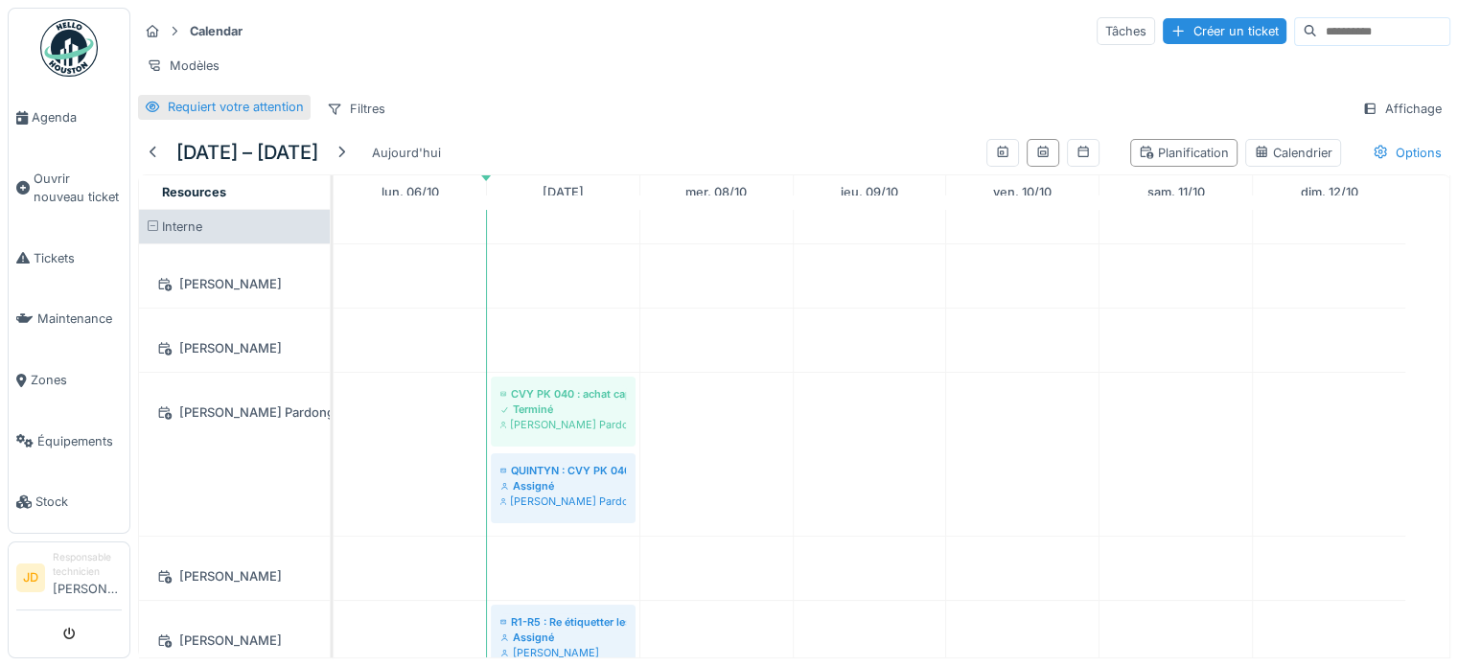
click at [280, 116] on div "Requiert votre attention" at bounding box center [236, 107] width 136 height 18
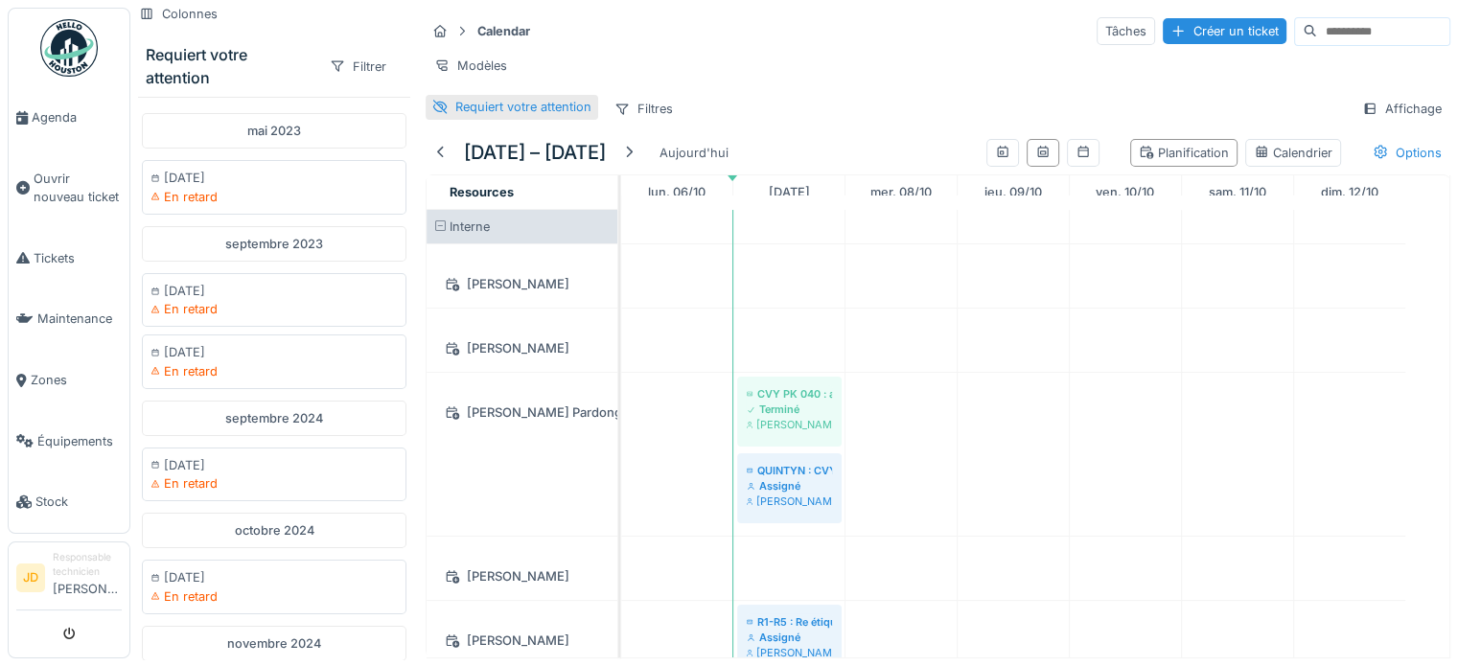
click at [494, 116] on div "Requiert votre attention" at bounding box center [523, 107] width 136 height 18
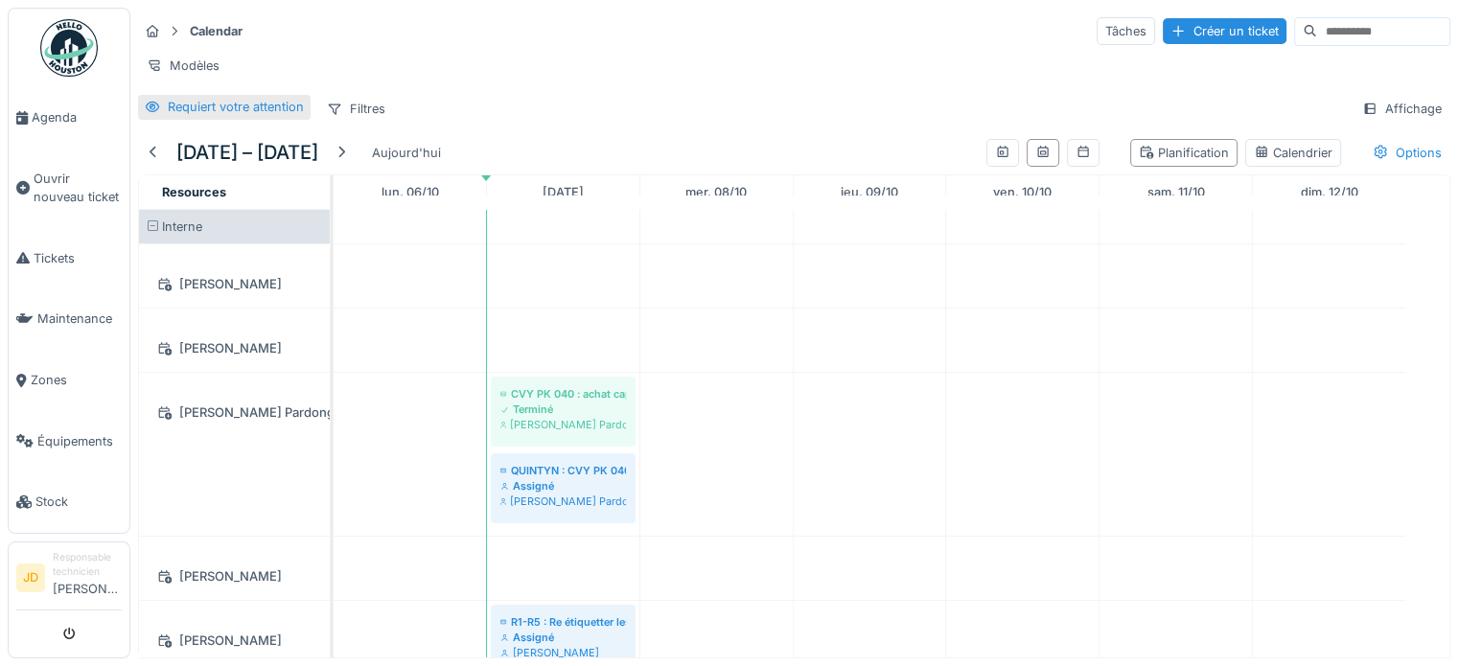
click at [149, 113] on icon at bounding box center [152, 107] width 15 height 12
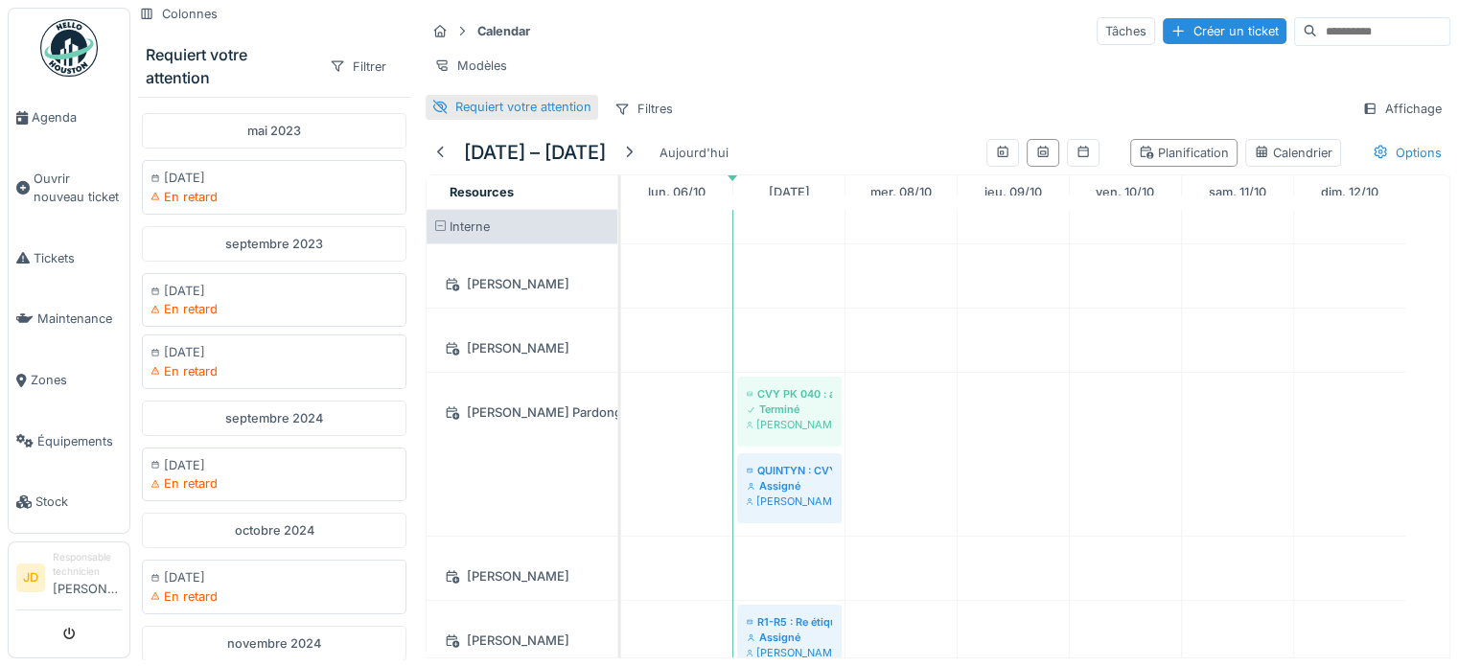
click at [481, 116] on div "Requiert votre attention" at bounding box center [523, 107] width 136 height 18
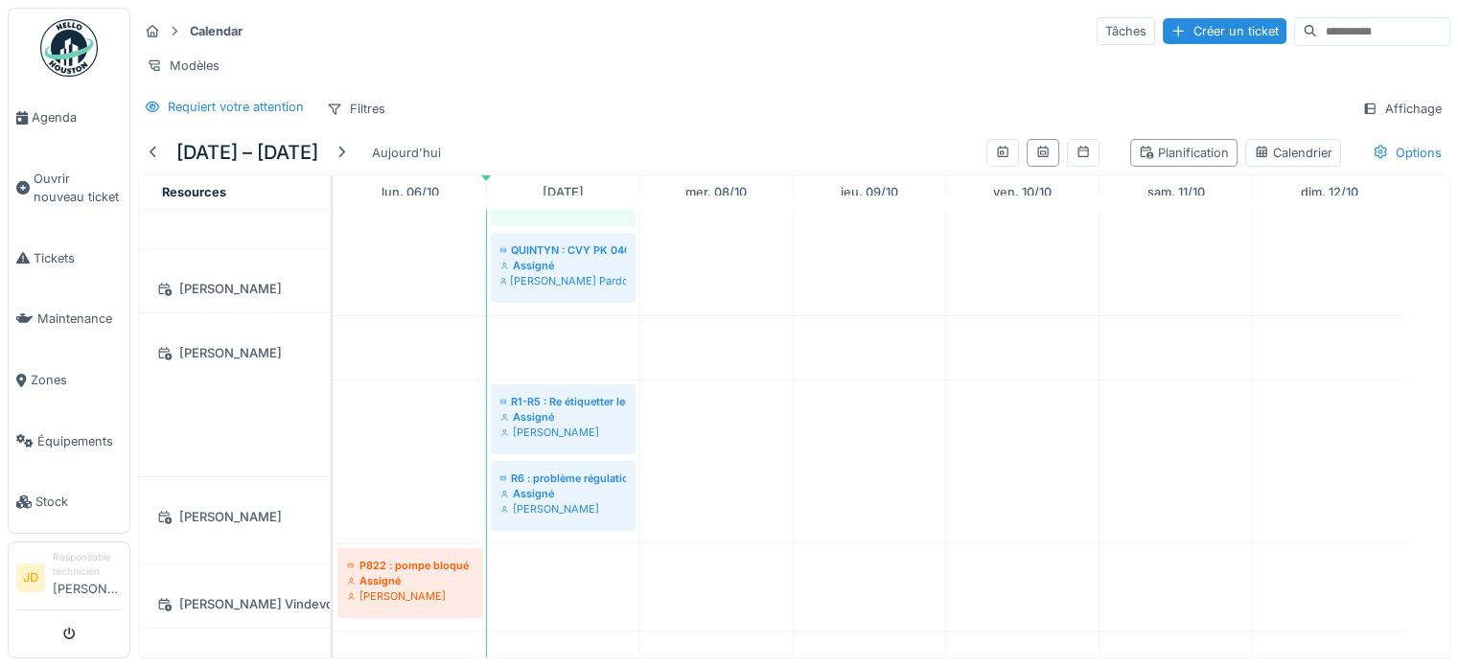
scroll to position [192, 0]
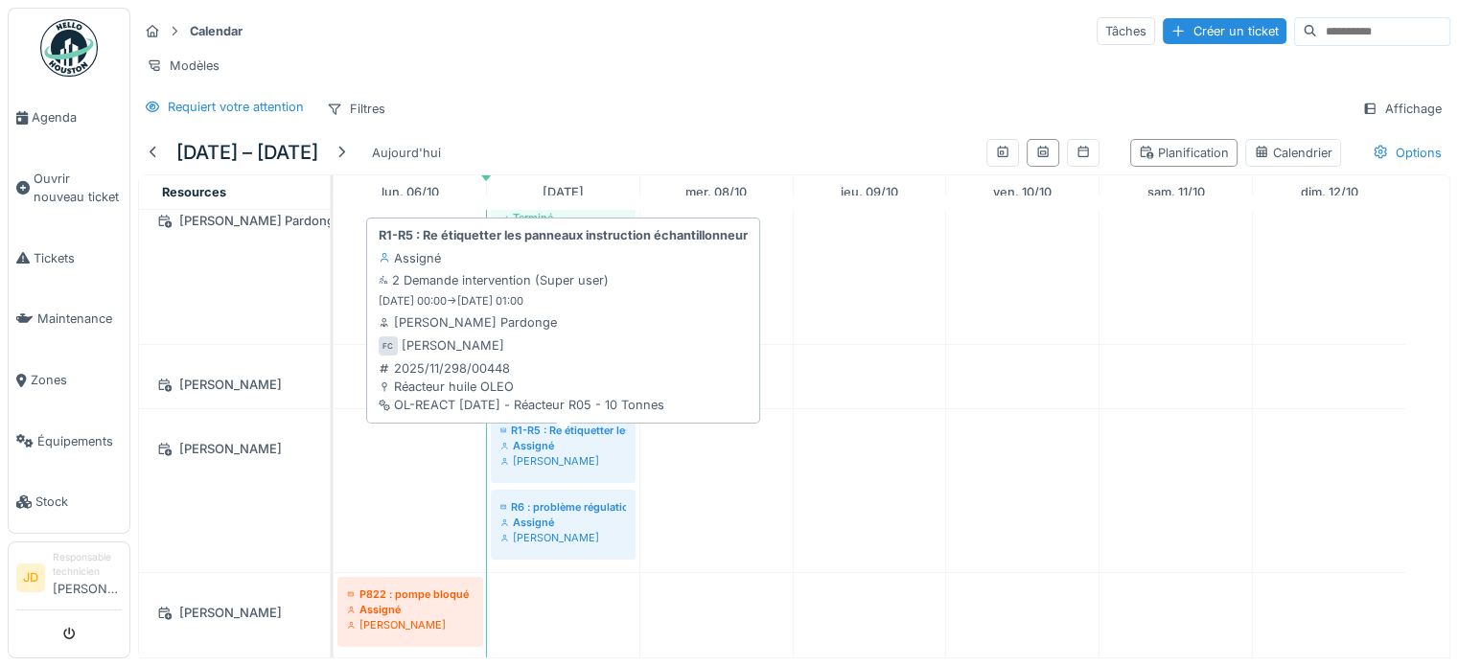
click at [564, 438] on div "R1-R5 : Re étiquetter les panneaux instruction échantillonneur" at bounding box center [563, 430] width 126 height 15
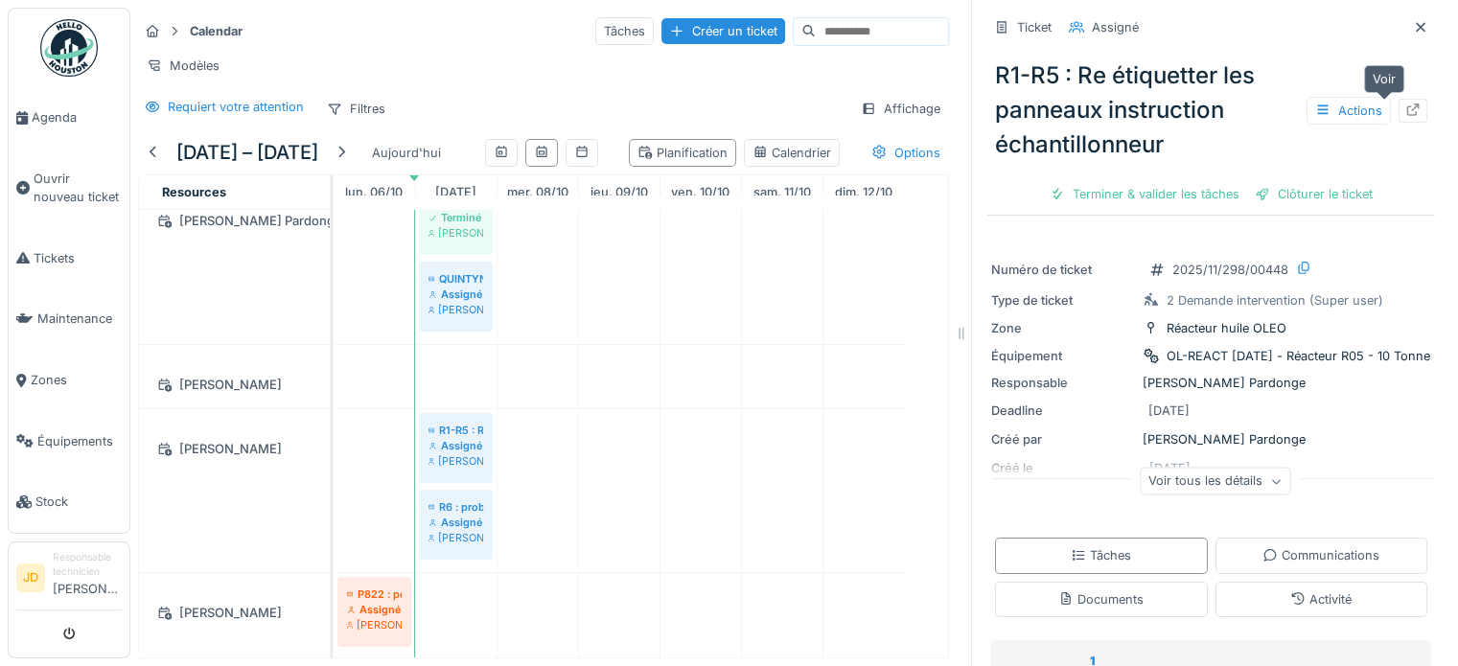
click at [1407, 108] on icon at bounding box center [1413, 110] width 12 height 12
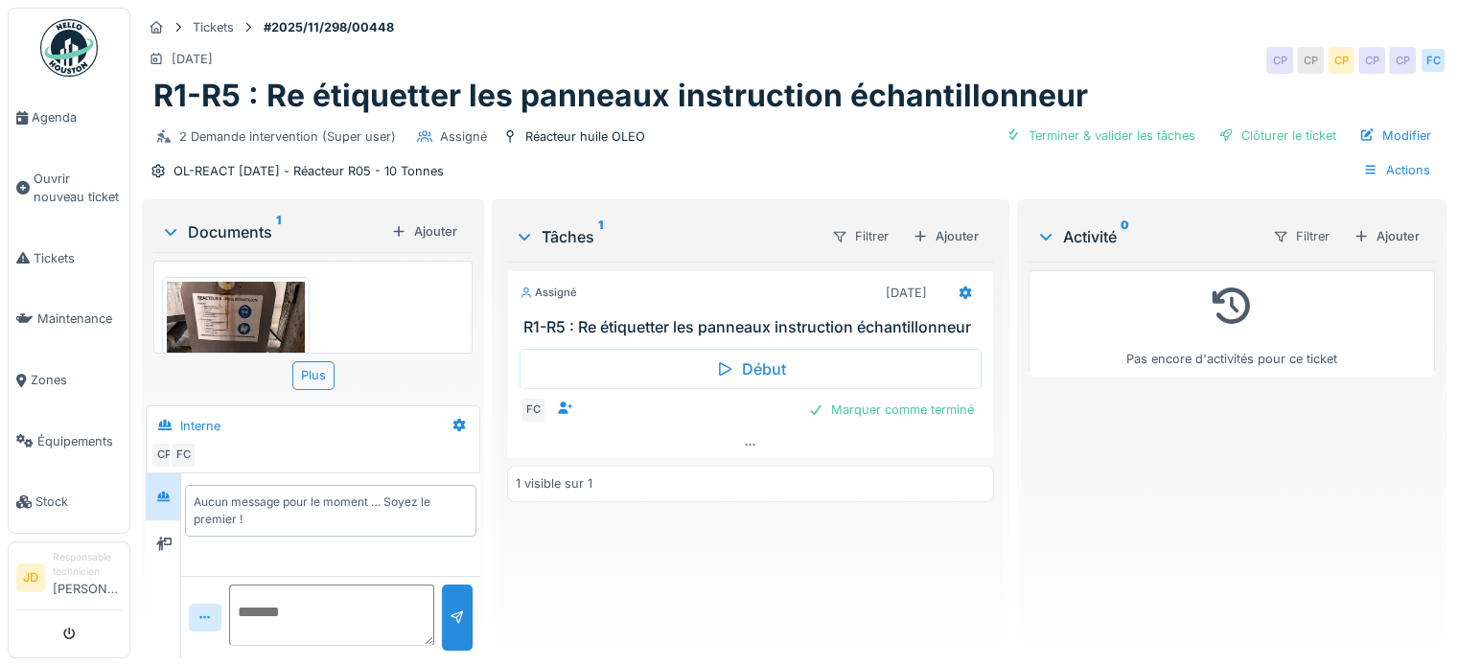
click at [246, 323] on img at bounding box center [236, 373] width 138 height 183
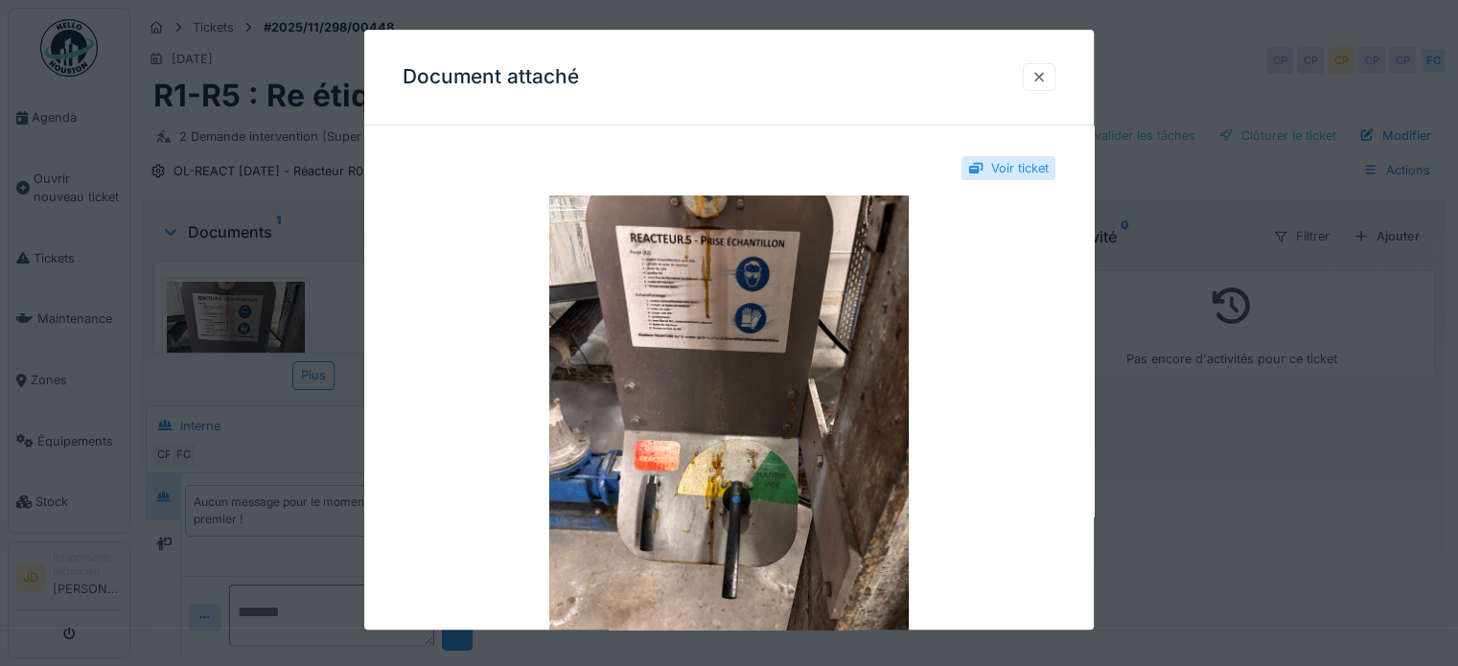
click at [1045, 80] on div at bounding box center [1038, 77] width 15 height 18
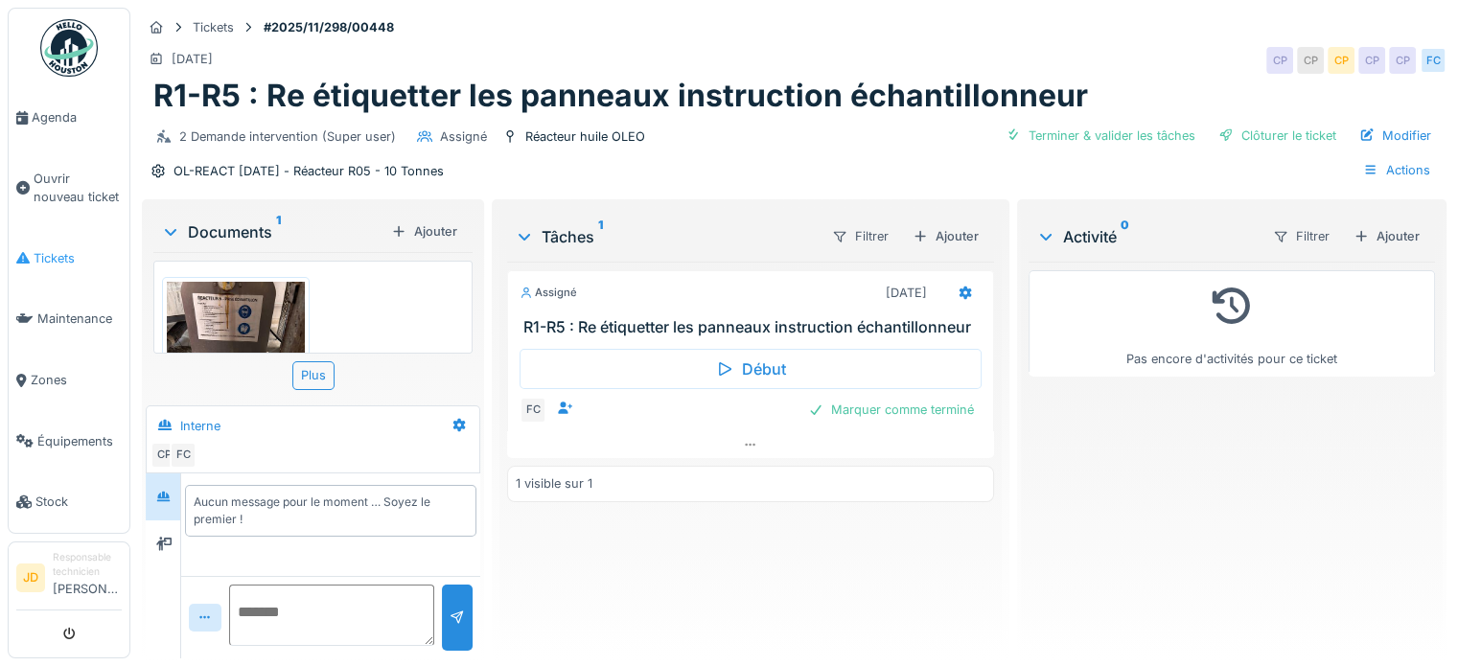
click at [65, 249] on span "Tickets" at bounding box center [78, 258] width 88 height 18
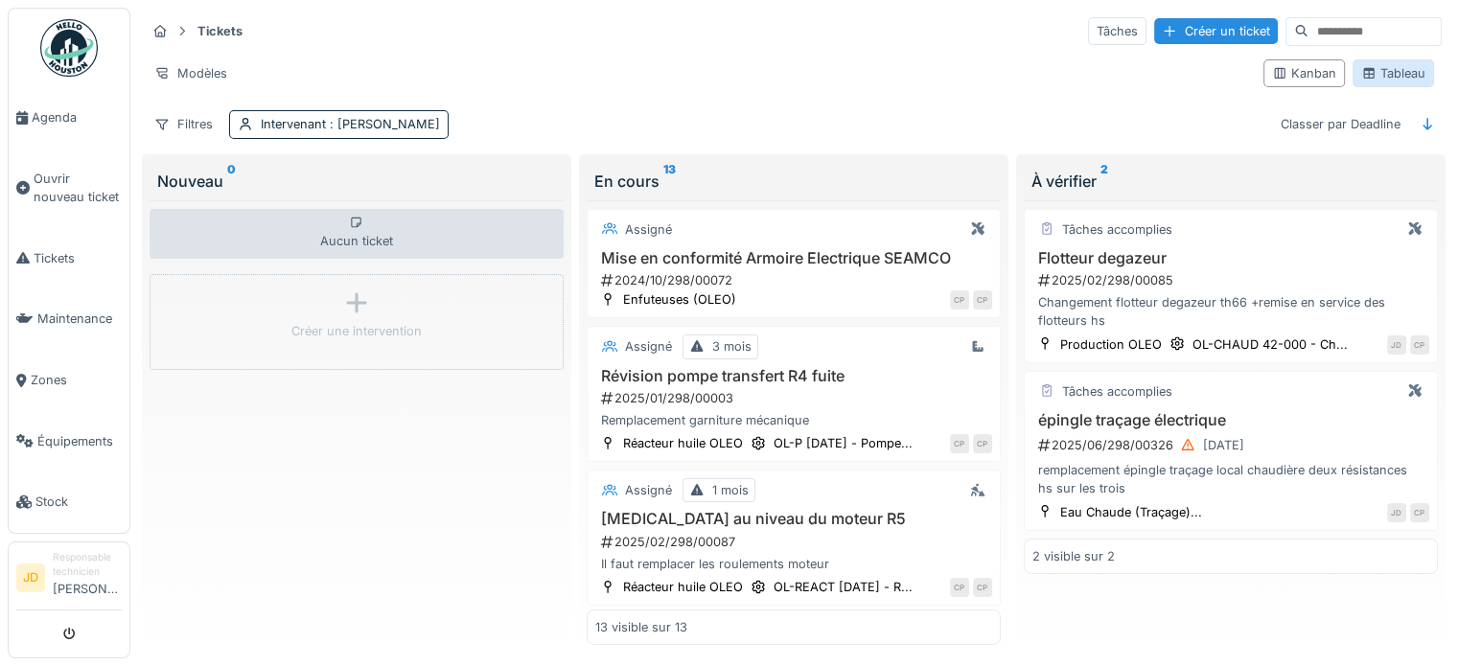
click at [1403, 64] on div "Tableau" at bounding box center [1393, 73] width 64 height 18
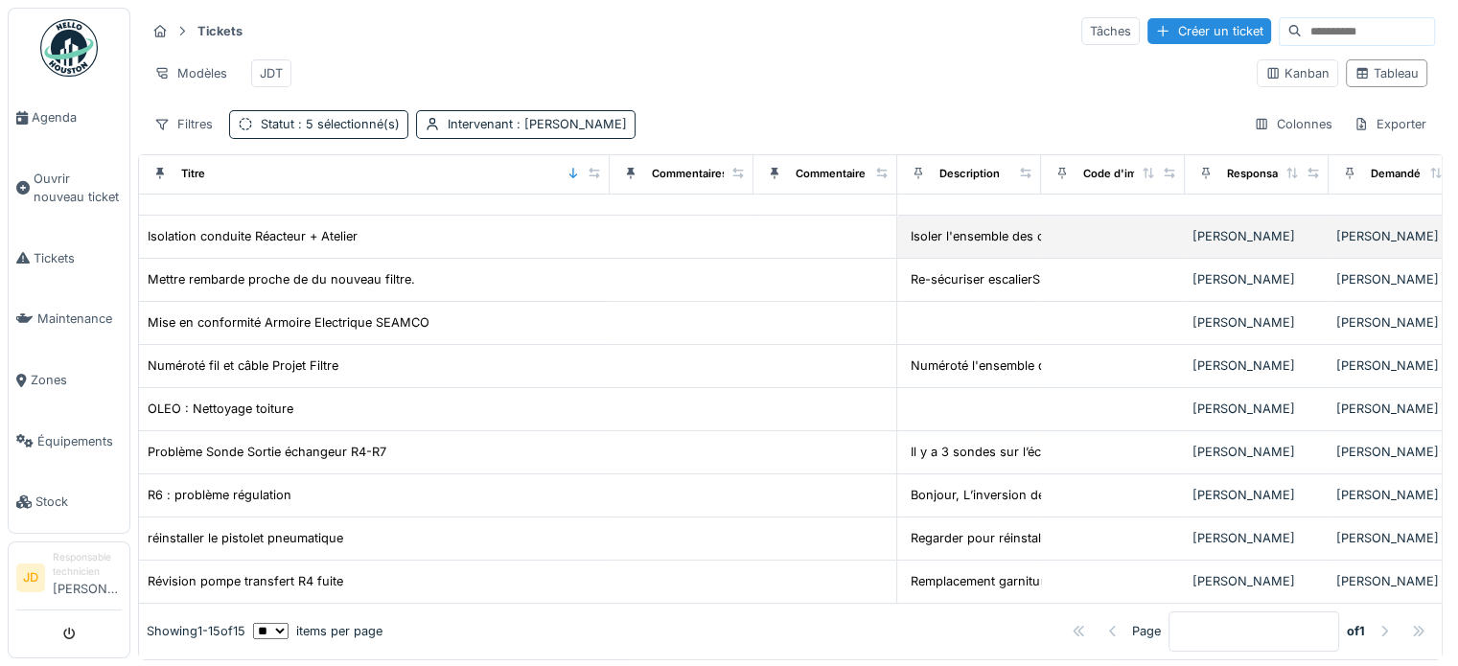
scroll to position [288, 0]
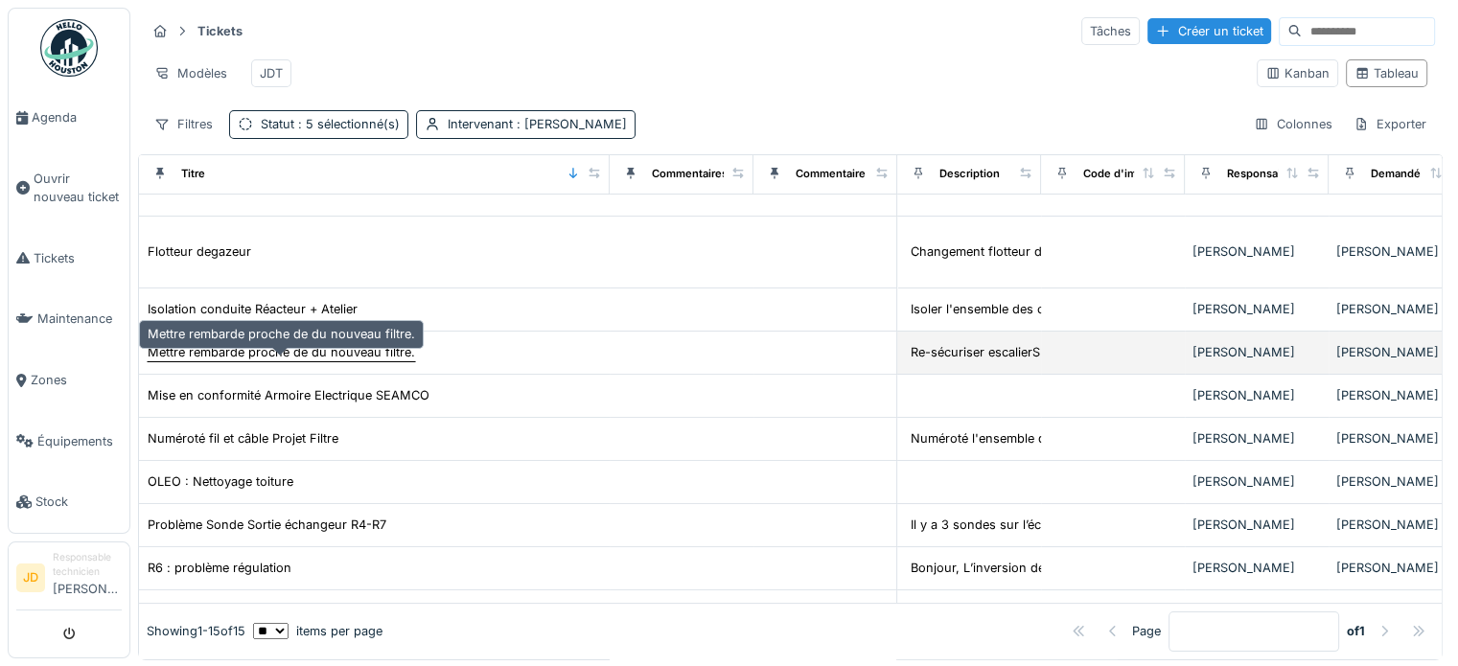
click at [321, 361] on div "Mettre rembarde proche de du nouveau filtre." at bounding box center [281, 352] width 267 height 18
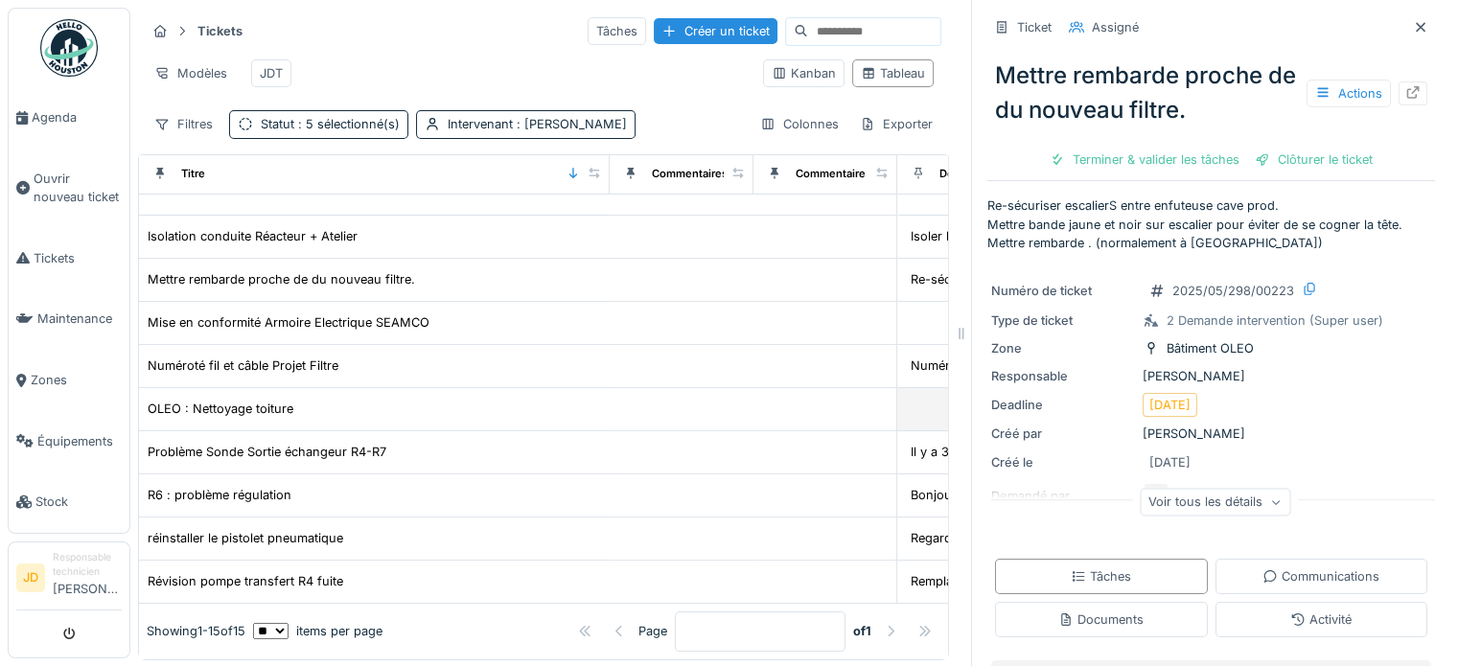
scroll to position [16, 0]
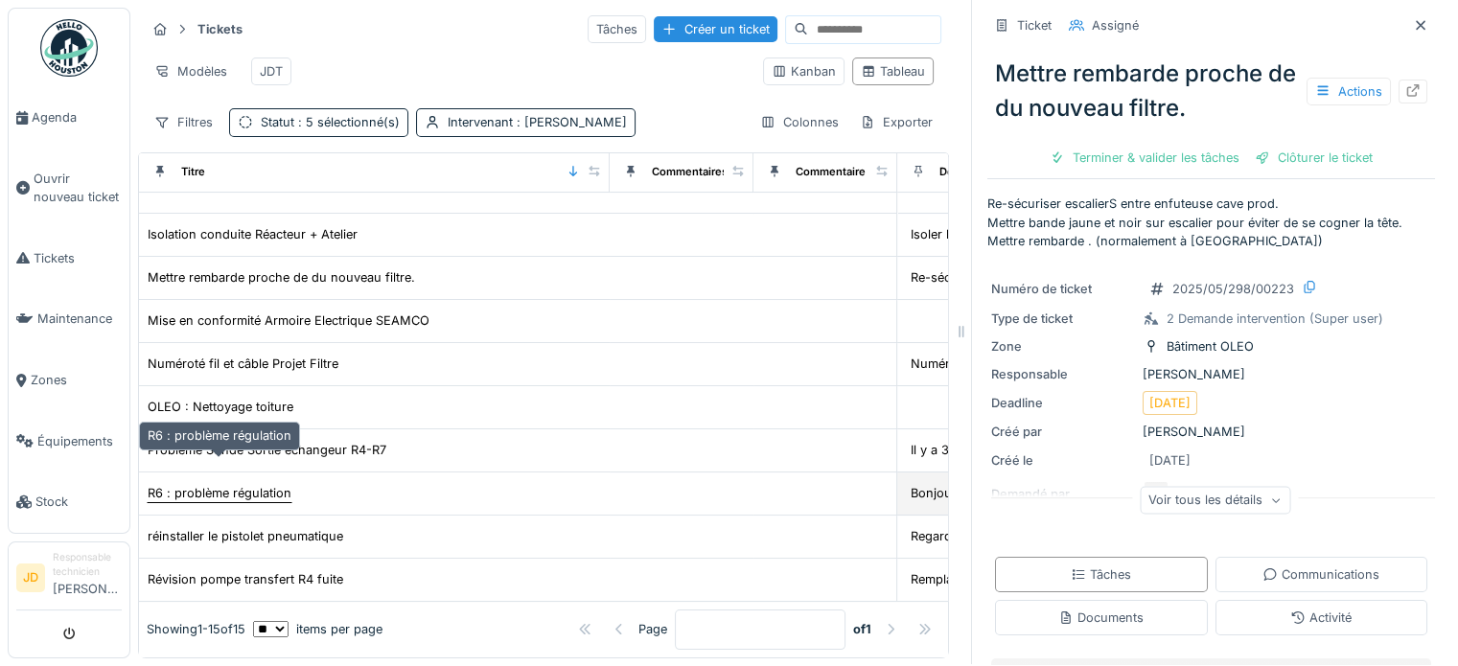
click at [279, 484] on div "R6 : problème régulation" at bounding box center [220, 493] width 144 height 18
